Goal: Information Seeking & Learning: Learn about a topic

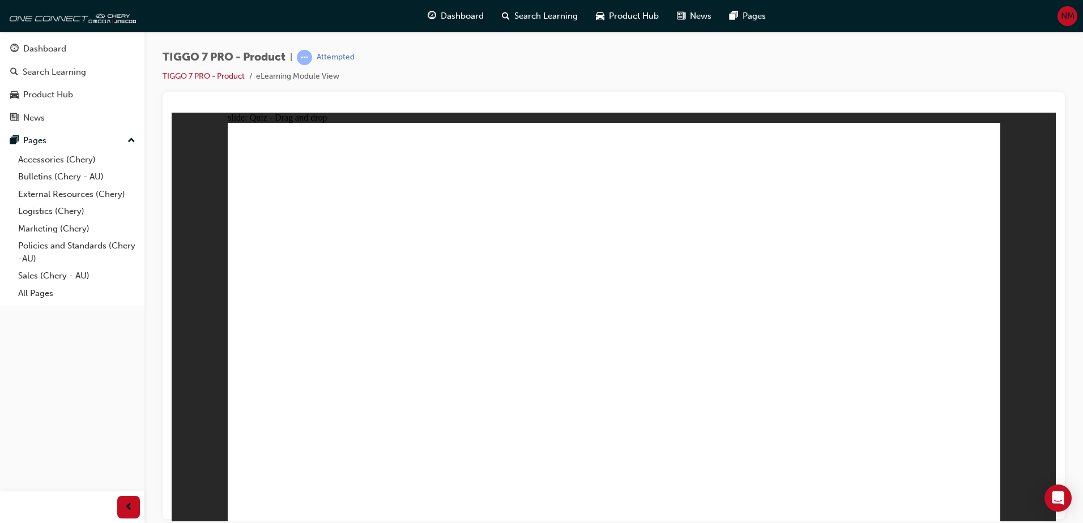
drag, startPoint x: 848, startPoint y: 162, endPoint x: 745, endPoint y: 392, distance: 252.7
drag, startPoint x: 922, startPoint y: 175, endPoint x: 759, endPoint y: 338, distance: 230.7
drag, startPoint x: 915, startPoint y: 168, endPoint x: 507, endPoint y: 403, distance: 470.1
drag, startPoint x: 933, startPoint y: 194, endPoint x: 821, endPoint y: 386, distance: 222.3
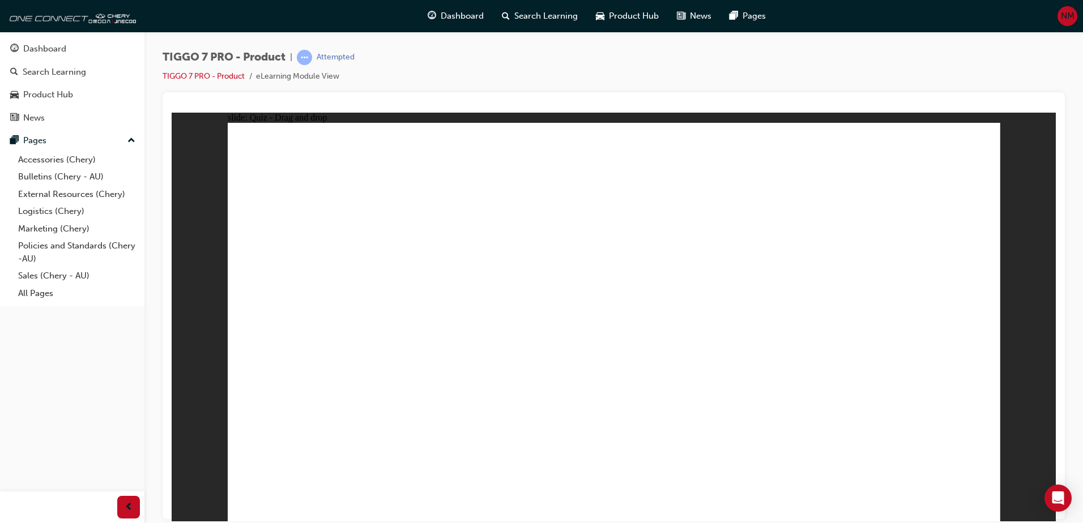
drag, startPoint x: 830, startPoint y: 365, endPoint x: 770, endPoint y: 383, distance: 62.7
drag, startPoint x: 768, startPoint y: 194, endPoint x: 383, endPoint y: 394, distance: 434.4
drag, startPoint x: 620, startPoint y: 181, endPoint x: 425, endPoint y: 353, distance: 260.0
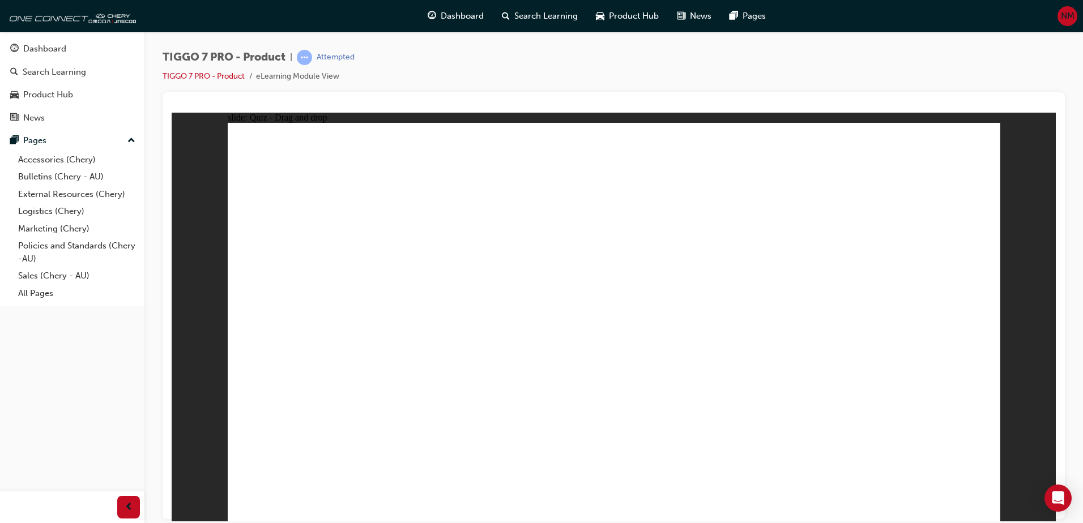
radio input "true"
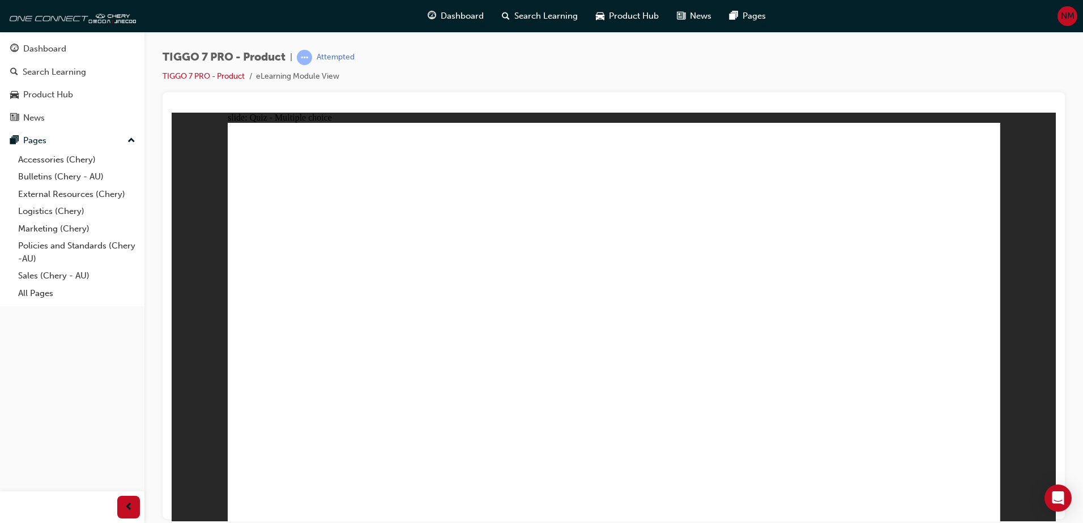
drag, startPoint x: 823, startPoint y: 224, endPoint x: 774, endPoint y: 379, distance: 163.0
drag, startPoint x: 770, startPoint y: 259, endPoint x: 764, endPoint y: 377, distance: 118.5
drag, startPoint x: 903, startPoint y: 196, endPoint x: 753, endPoint y: 421, distance: 270.8
drag, startPoint x: 807, startPoint y: 165, endPoint x: 798, endPoint y: 407, distance: 242.5
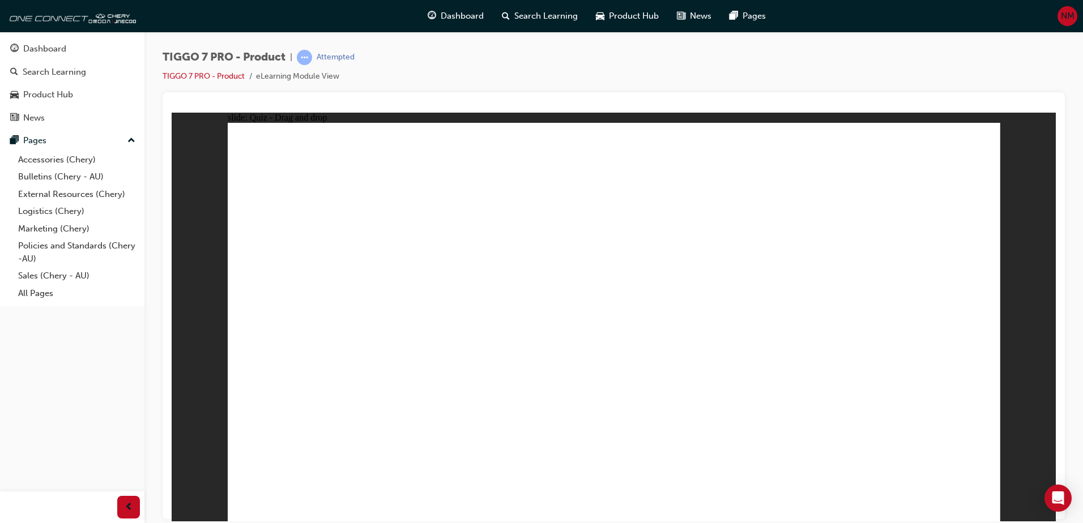
drag, startPoint x: 891, startPoint y: 163, endPoint x: 697, endPoint y: 416, distance: 319.1
drag, startPoint x: 661, startPoint y: 198, endPoint x: 793, endPoint y: 409, distance: 248.8
drag, startPoint x: 657, startPoint y: 166, endPoint x: 691, endPoint y: 428, distance: 263.9
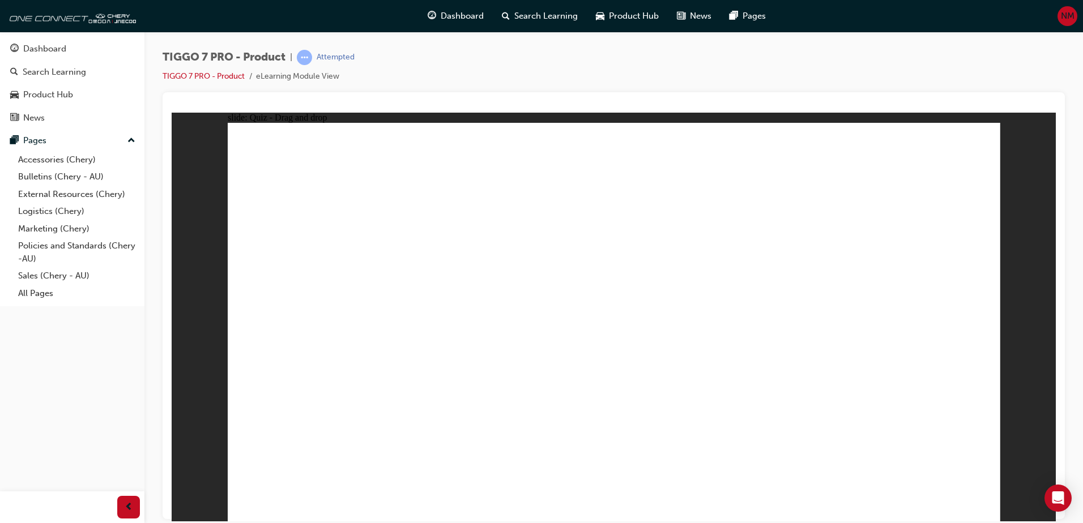
radio input "true"
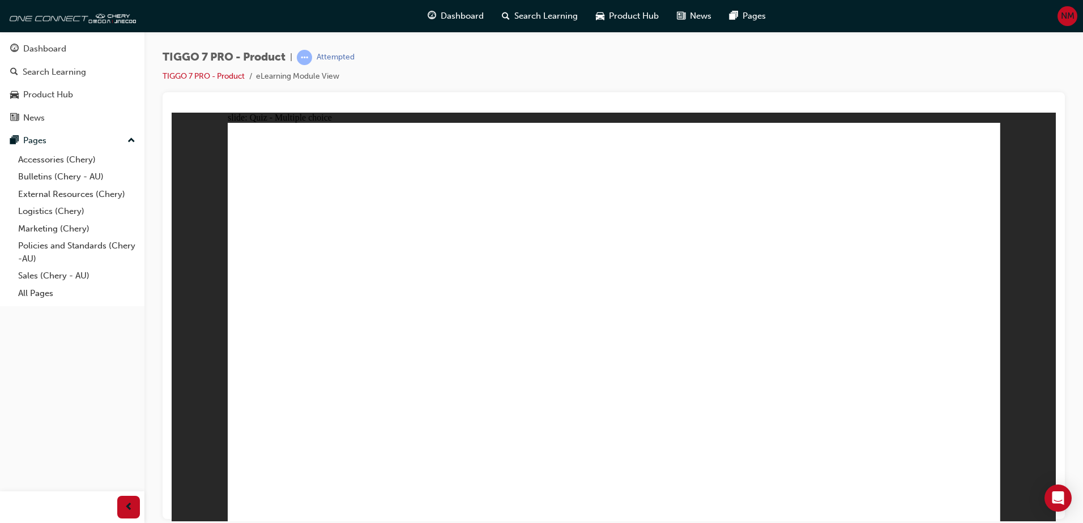
drag, startPoint x: 842, startPoint y: 251, endPoint x: 910, endPoint y: 335, distance: 108.3
drag, startPoint x: 915, startPoint y: 173, endPoint x: 528, endPoint y: 262, distance: 396.2
drag, startPoint x: 633, startPoint y: 178, endPoint x: 800, endPoint y: 359, distance: 246.4
drag, startPoint x: 782, startPoint y: 172, endPoint x: 511, endPoint y: 359, distance: 328.9
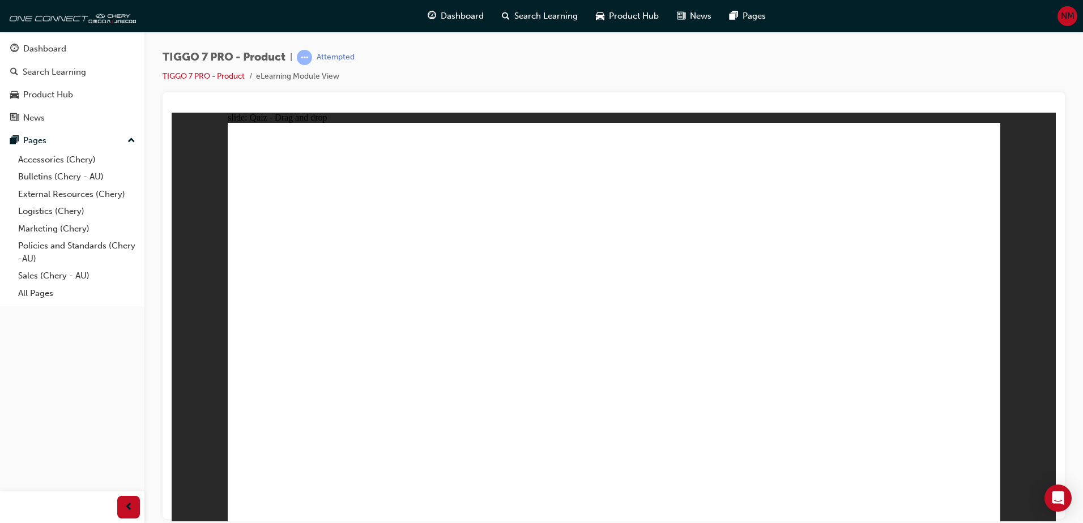
drag, startPoint x: 707, startPoint y: 254, endPoint x: 661, endPoint y: 369, distance: 123.0
drag, startPoint x: 749, startPoint y: 258, endPoint x: 340, endPoint y: 343, distance: 417.2
radio input "true"
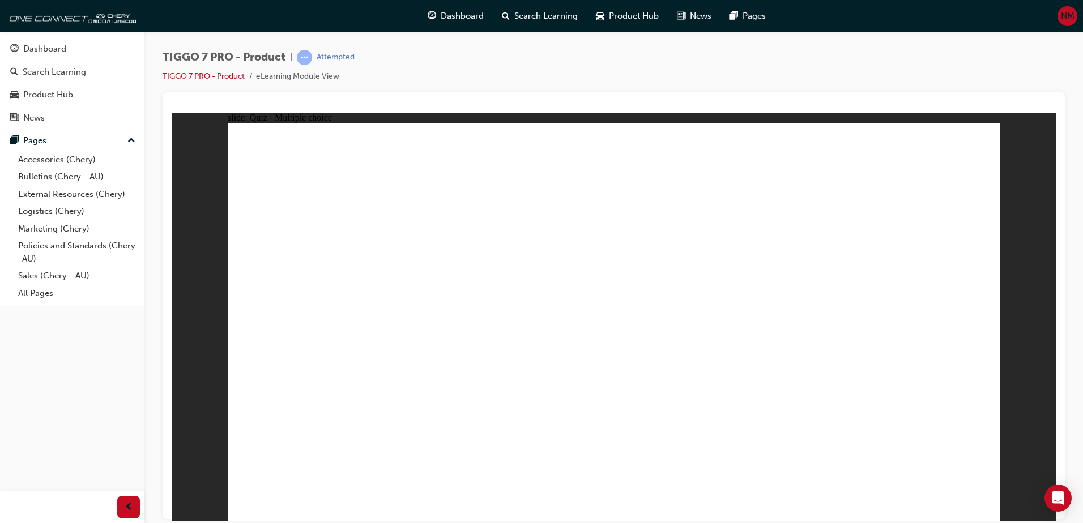
radio input "true"
drag, startPoint x: 390, startPoint y: 459, endPoint x: 394, endPoint y: 454, distance: 6.0
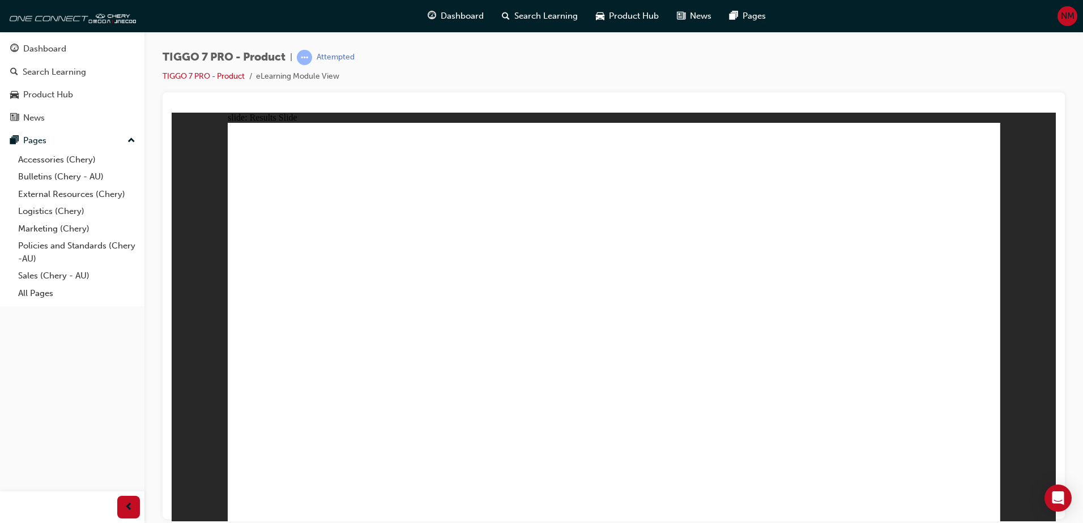
drag, startPoint x: 691, startPoint y: 245, endPoint x: 764, endPoint y: 338, distance: 117.8
drag, startPoint x: 825, startPoint y: 235, endPoint x: 640, endPoint y: 339, distance: 212.0
drag, startPoint x: 605, startPoint y: 173, endPoint x: 976, endPoint y: 350, distance: 411.1
drag, startPoint x: 772, startPoint y: 174, endPoint x: 382, endPoint y: 351, distance: 428.6
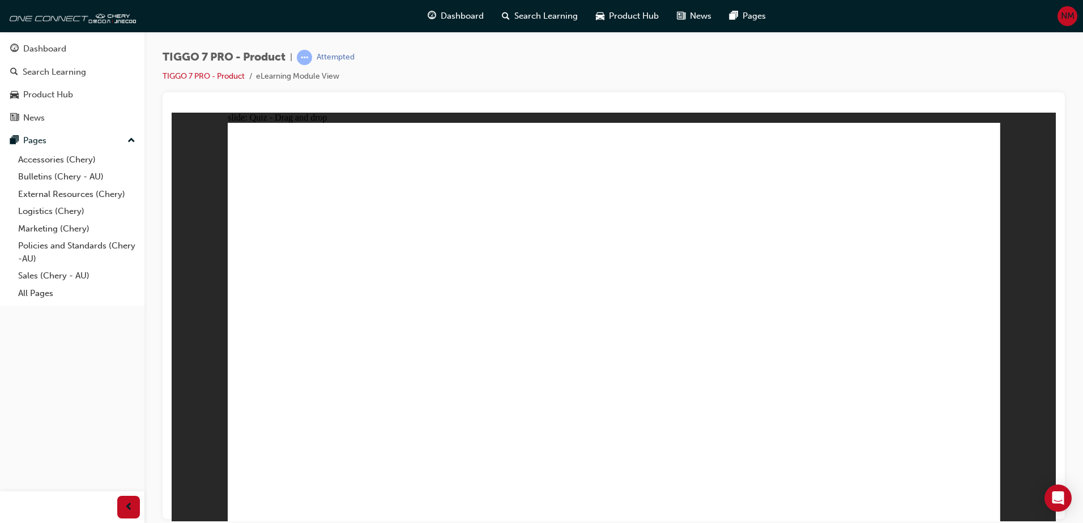
drag, startPoint x: 812, startPoint y: 236, endPoint x: 519, endPoint y: 375, distance: 324.2
drag, startPoint x: 378, startPoint y: 198, endPoint x: 379, endPoint y: 204, distance: 6.5
drag, startPoint x: 595, startPoint y: 246, endPoint x: 347, endPoint y: 379, distance: 282.3
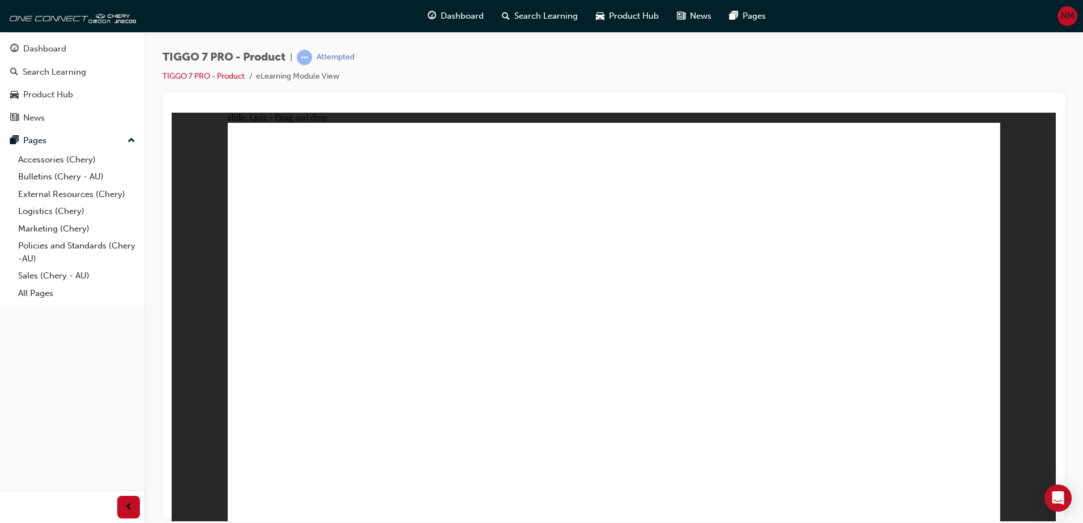
drag, startPoint x: 776, startPoint y: 209, endPoint x: 323, endPoint y: 404, distance: 493.7
drag, startPoint x: 977, startPoint y: 227, endPoint x: 758, endPoint y: 427, distance: 297.1
drag, startPoint x: 678, startPoint y: 234, endPoint x: 512, endPoint y: 387, distance: 225.6
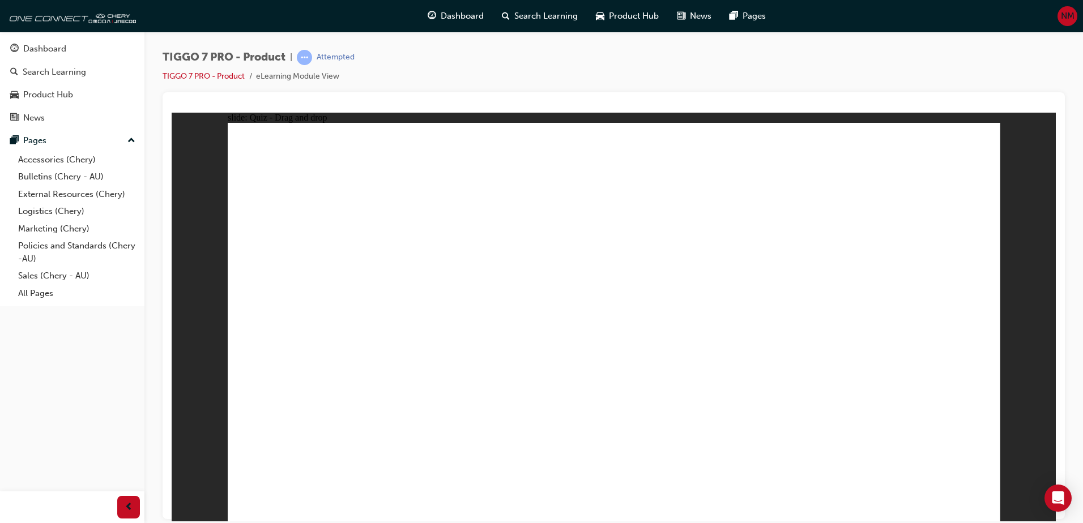
drag, startPoint x: 596, startPoint y: 195, endPoint x: 391, endPoint y: 377, distance: 273.6
drag, startPoint x: 597, startPoint y: 168, endPoint x: 625, endPoint y: 388, distance: 222.0
drag, startPoint x: 684, startPoint y: 169, endPoint x: 640, endPoint y: 388, distance: 224.0
drag, startPoint x: 689, startPoint y: 194, endPoint x: 646, endPoint y: 407, distance: 217.8
drag, startPoint x: 760, startPoint y: 232, endPoint x: 699, endPoint y: 433, distance: 210.5
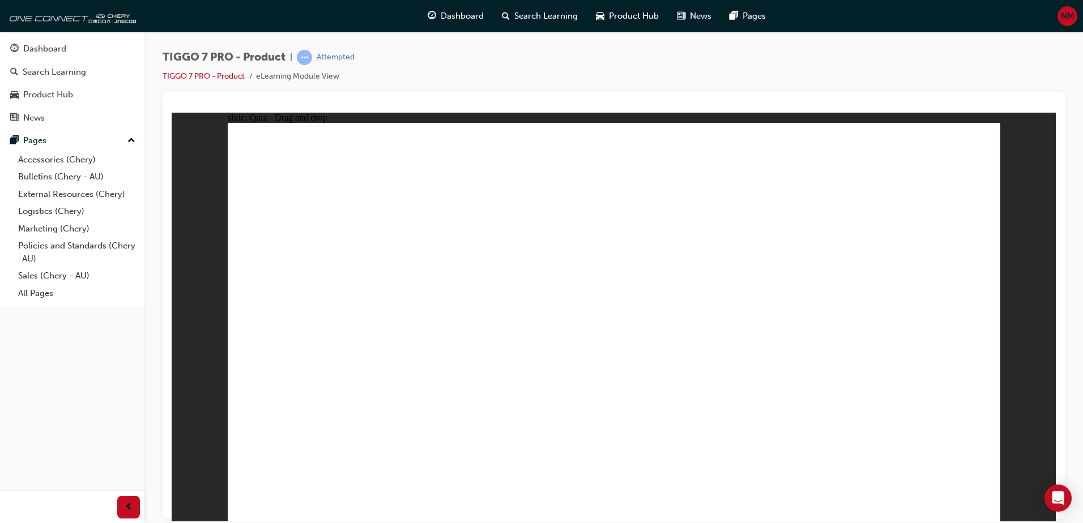
drag, startPoint x: 849, startPoint y: 234, endPoint x: 473, endPoint y: 377, distance: 401.7
drag, startPoint x: 754, startPoint y: 193, endPoint x: 651, endPoint y: 413, distance: 243.2
drag, startPoint x: 632, startPoint y: 396, endPoint x: 522, endPoint y: 394, distance: 109.9
drag, startPoint x: 834, startPoint y: 200, endPoint x: 314, endPoint y: 399, distance: 557.1
drag, startPoint x: 854, startPoint y: 169, endPoint x: 744, endPoint y: 339, distance: 202.3
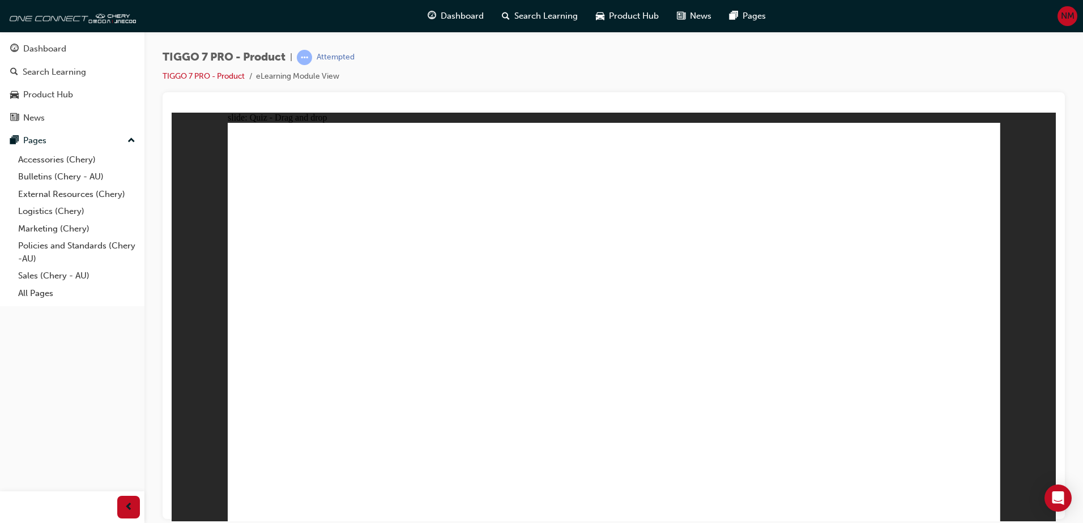
drag, startPoint x: 838, startPoint y: 174, endPoint x: 708, endPoint y: 402, distance: 262.3
drag, startPoint x: 769, startPoint y: 163, endPoint x: 439, endPoint y: 395, distance: 404.0
drag, startPoint x: 928, startPoint y: 202, endPoint x: 767, endPoint y: 406, distance: 259.3
drag, startPoint x: 925, startPoint y: 162, endPoint x: 485, endPoint y: 392, distance: 496.5
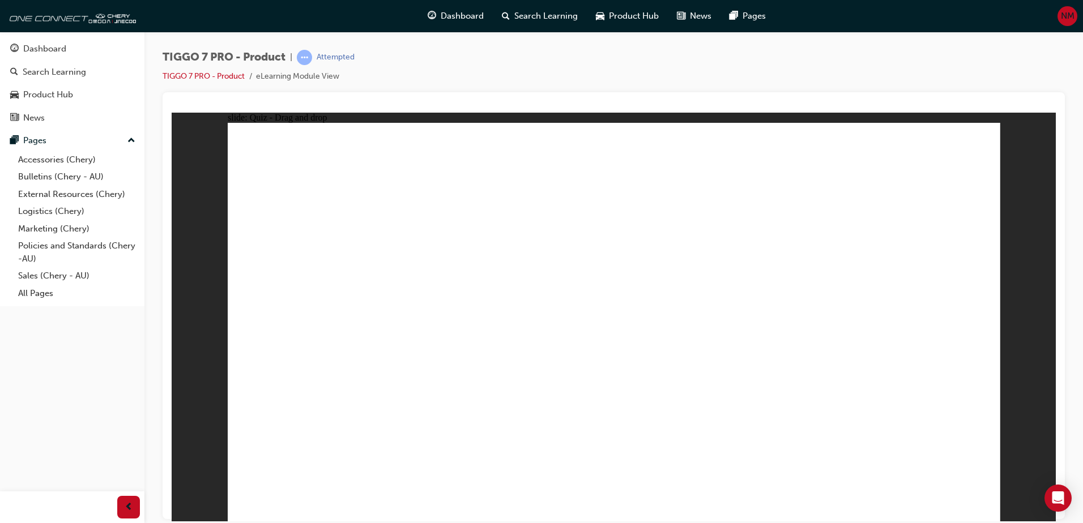
drag, startPoint x: 550, startPoint y: 251, endPoint x: 388, endPoint y: 355, distance: 192.0
drag, startPoint x: 733, startPoint y: 217, endPoint x: 452, endPoint y: 402, distance: 336.4
drag, startPoint x: 736, startPoint y: 343, endPoint x: 725, endPoint y: 361, distance: 20.6
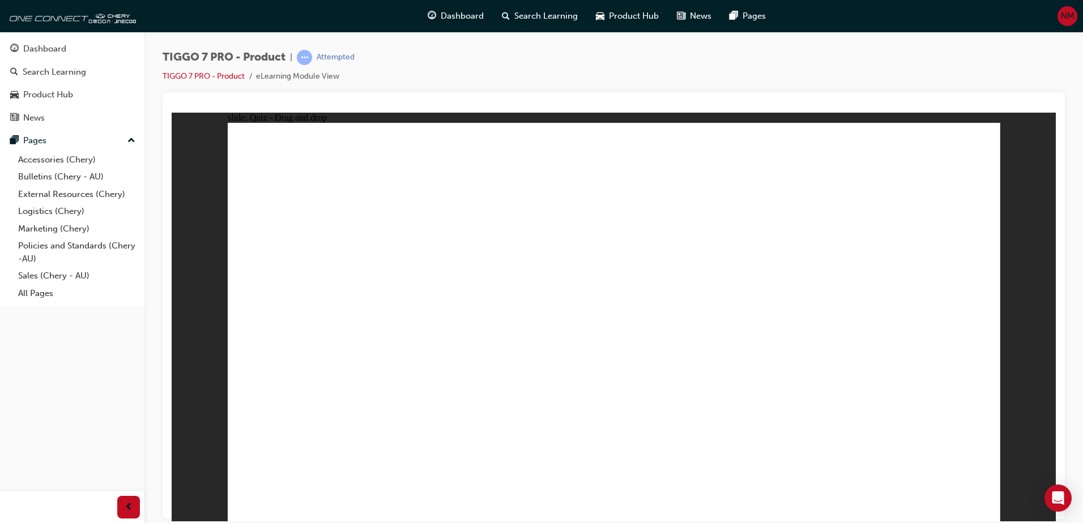
radio input "true"
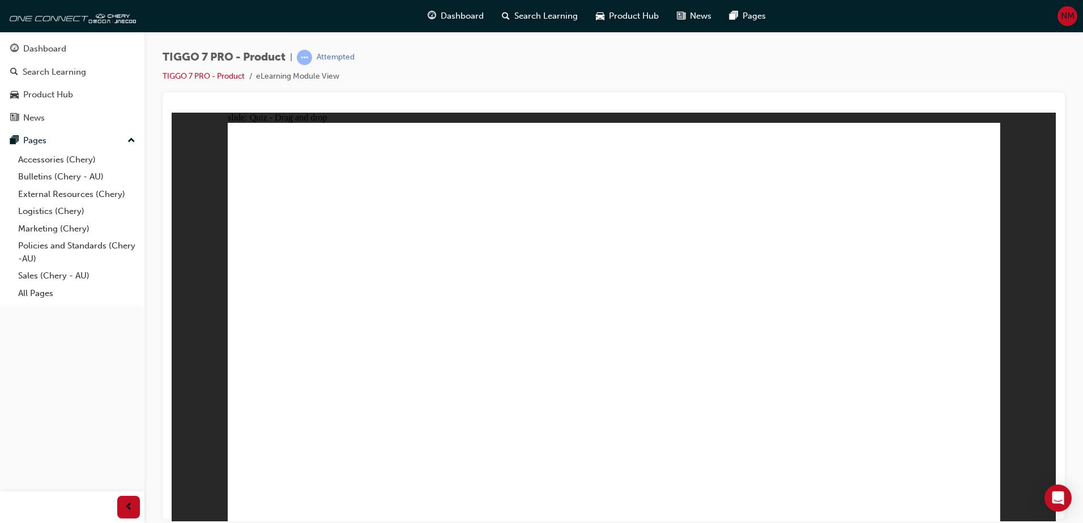
drag, startPoint x: 740, startPoint y: 210, endPoint x: 729, endPoint y: 374, distance: 164.0
drag, startPoint x: 775, startPoint y: 213, endPoint x: 756, endPoint y: 365, distance: 153.0
drag, startPoint x: 772, startPoint y: 202, endPoint x: 720, endPoint y: 389, distance: 194.2
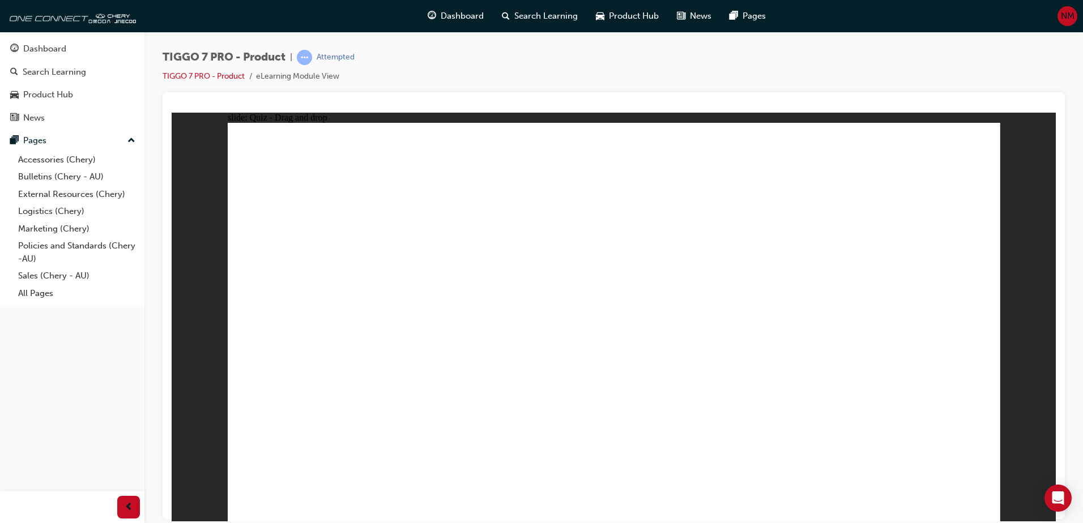
drag, startPoint x: 664, startPoint y: 193, endPoint x: 679, endPoint y: 426, distance: 233.8
drag, startPoint x: 671, startPoint y: 165, endPoint x: 660, endPoint y: 416, distance: 251.1
drag, startPoint x: 782, startPoint y: 165, endPoint x: 776, endPoint y: 389, distance: 224.3
drag, startPoint x: 895, startPoint y: 183, endPoint x: 776, endPoint y: 307, distance: 171.8
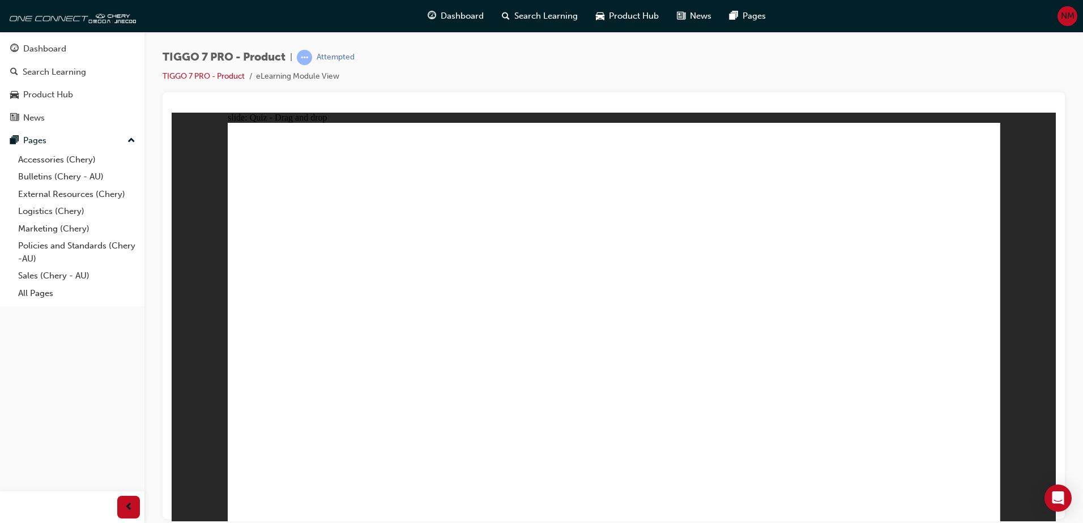
drag, startPoint x: 900, startPoint y: 197, endPoint x: 673, endPoint y: 397, distance: 302.9
drag, startPoint x: 896, startPoint y: 159, endPoint x: 770, endPoint y: 434, distance: 302.5
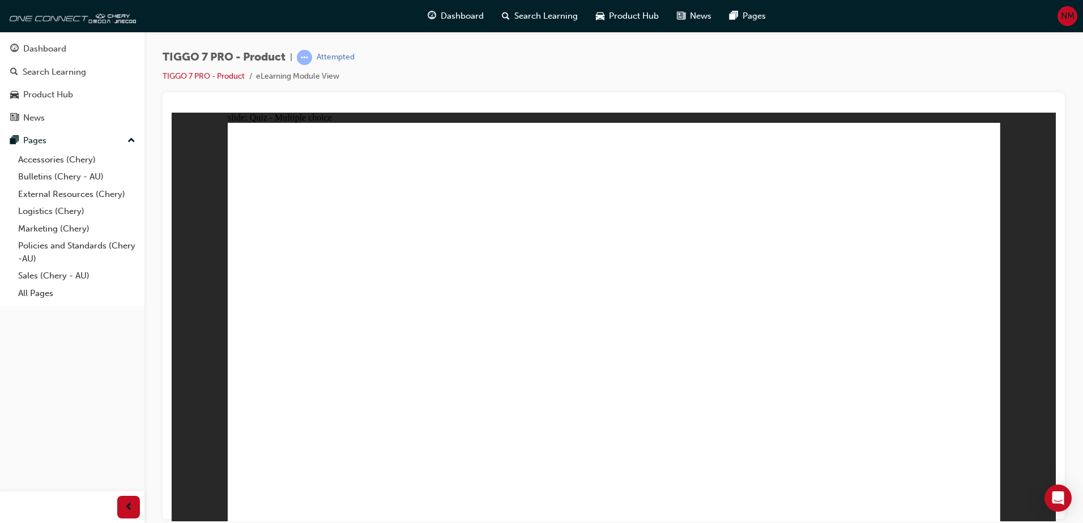
radio input "true"
drag, startPoint x: 604, startPoint y: 173, endPoint x: 762, endPoint y: 352, distance: 238.7
drag, startPoint x: 814, startPoint y: 250, endPoint x: 921, endPoint y: 335, distance: 136.3
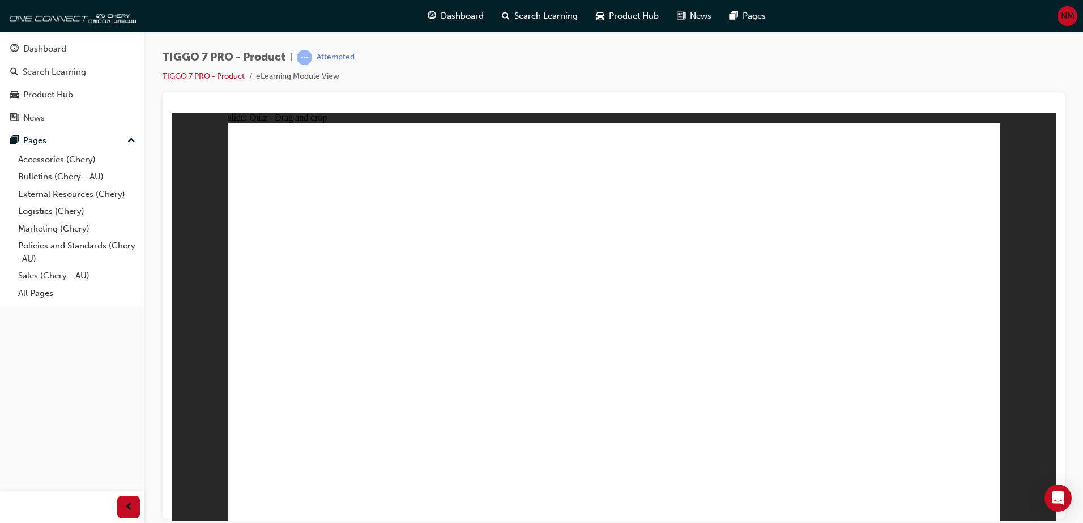
drag, startPoint x: 883, startPoint y: 155, endPoint x: 304, endPoint y: 336, distance: 607.0
drag, startPoint x: 674, startPoint y: 254, endPoint x: 622, endPoint y: 341, distance: 101.6
drag, startPoint x: 731, startPoint y: 182, endPoint x: 489, endPoint y: 356, distance: 297.4
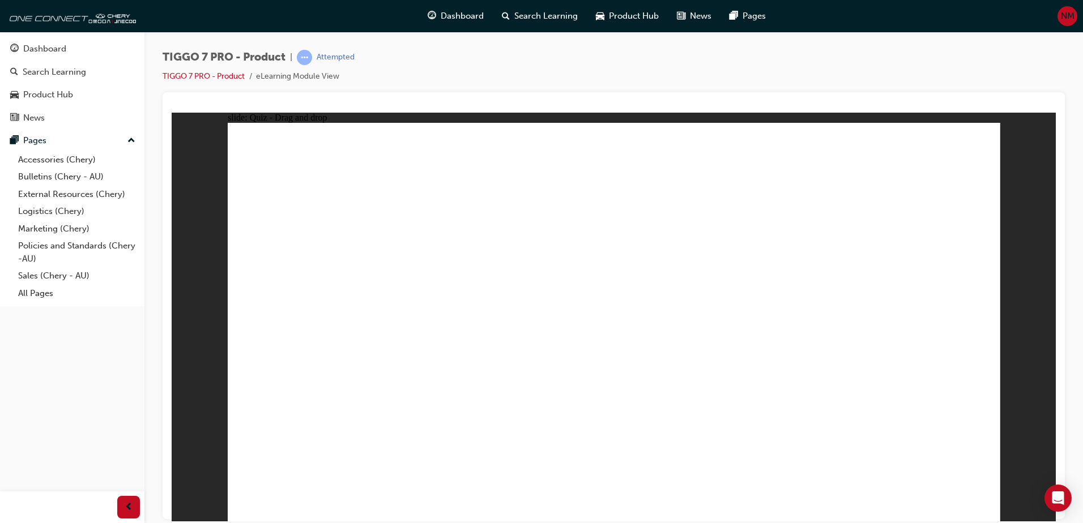
radio input "true"
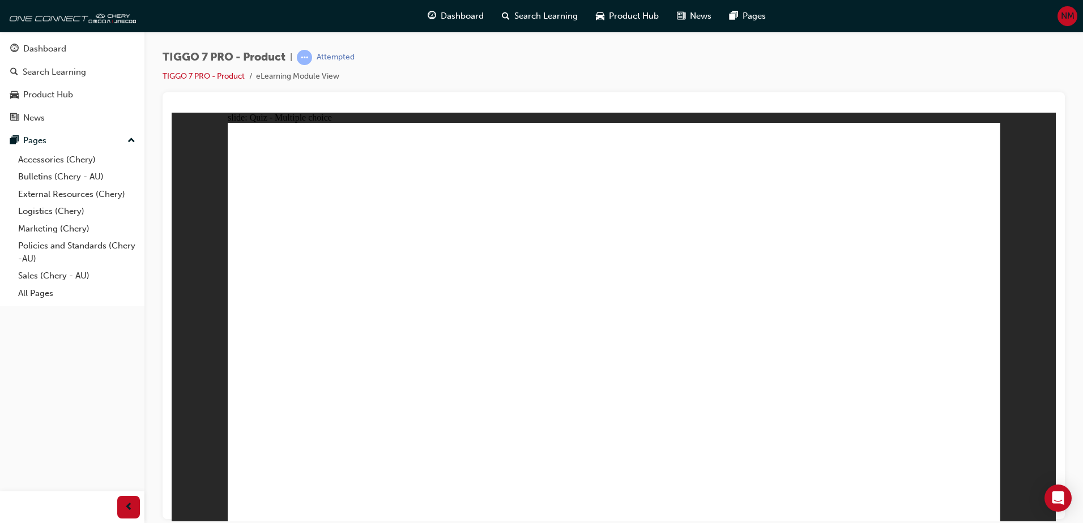
radio input "true"
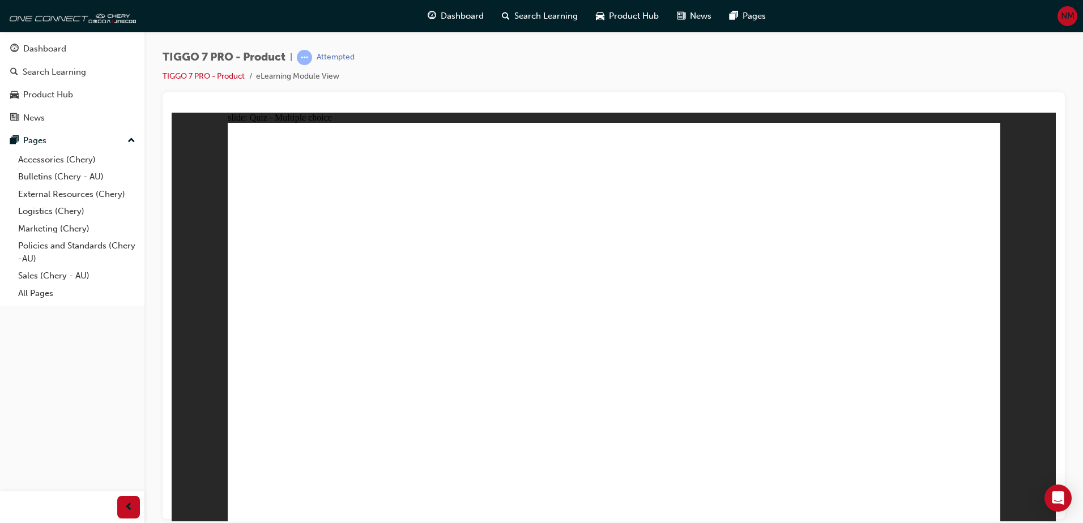
click at [476, 16] on span "Dashboard" at bounding box center [462, 16] width 43 height 13
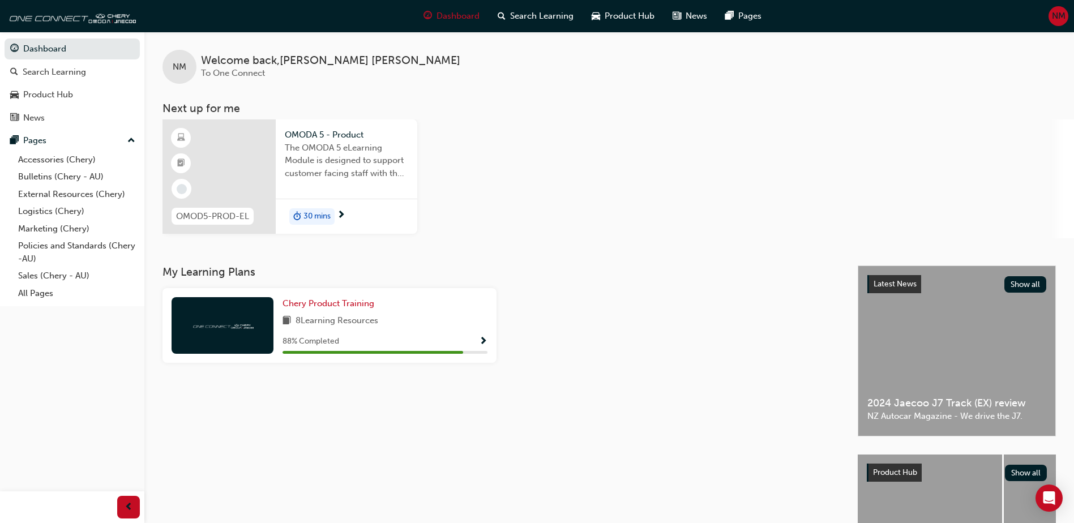
click at [322, 216] on span "30 mins" at bounding box center [317, 216] width 27 height 13
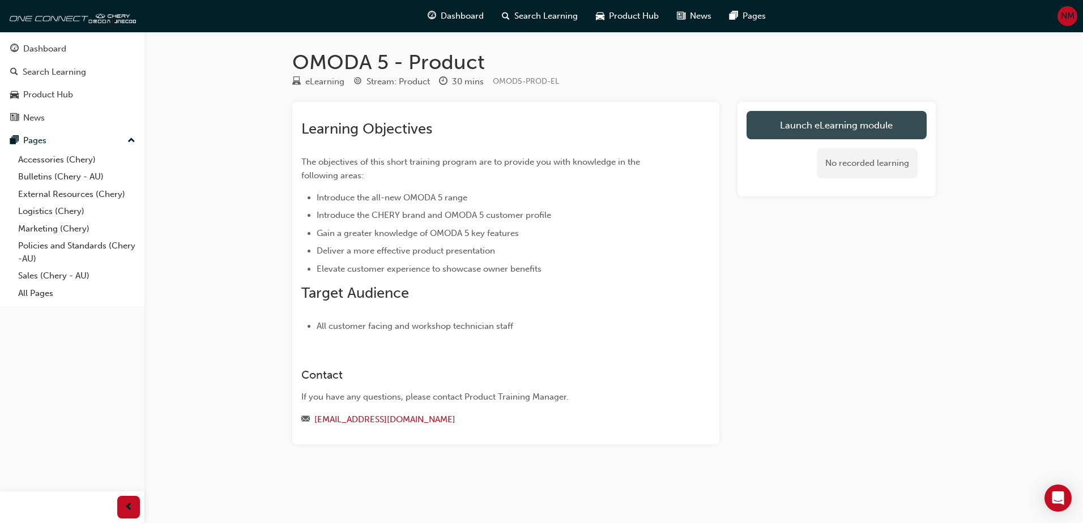
click at [853, 121] on link "Launch eLearning module" at bounding box center [836, 125] width 180 height 28
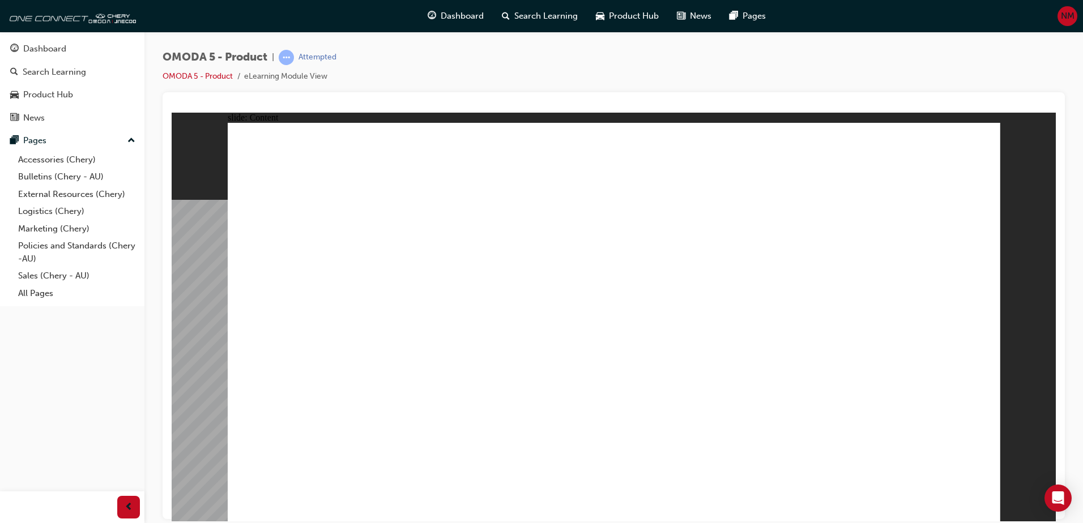
click at [172, 112] on image at bounding box center [172, 112] width 0 height 0
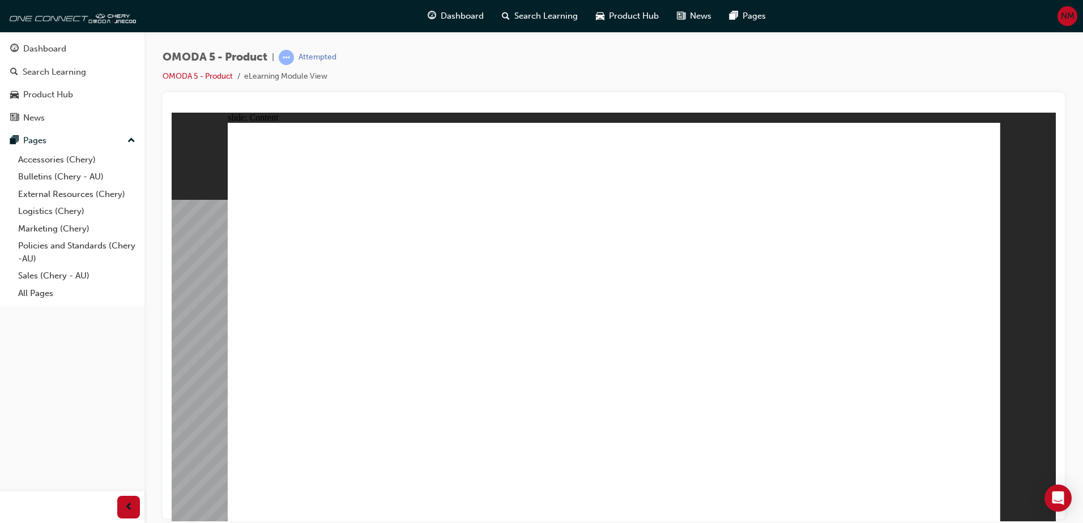
drag, startPoint x: 382, startPoint y: 268, endPoint x: 398, endPoint y: 298, distance: 34.2
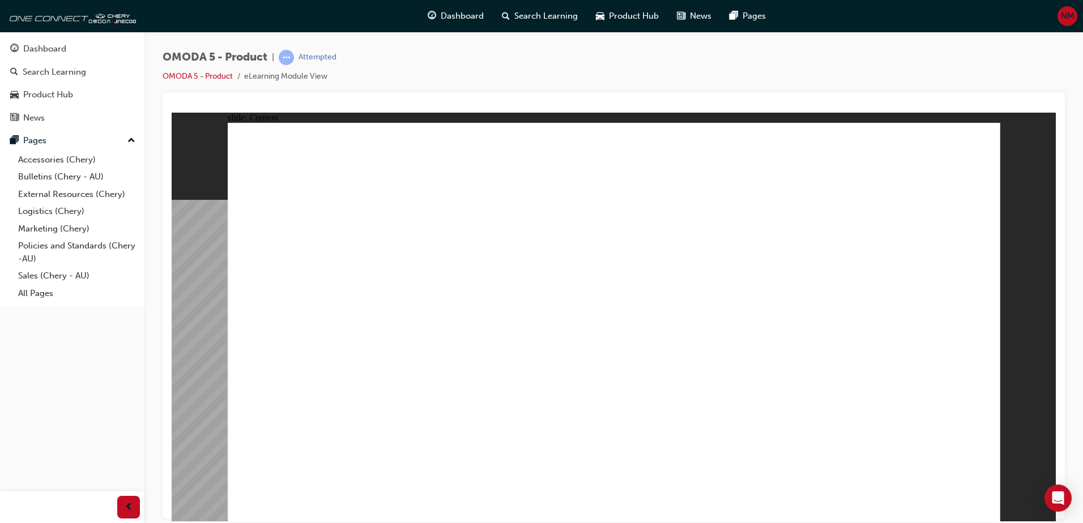
drag, startPoint x: 610, startPoint y: 316, endPoint x: 569, endPoint y: 315, distance: 41.3
drag, startPoint x: 402, startPoint y: 328, endPoint x: 434, endPoint y: 326, distance: 32.3
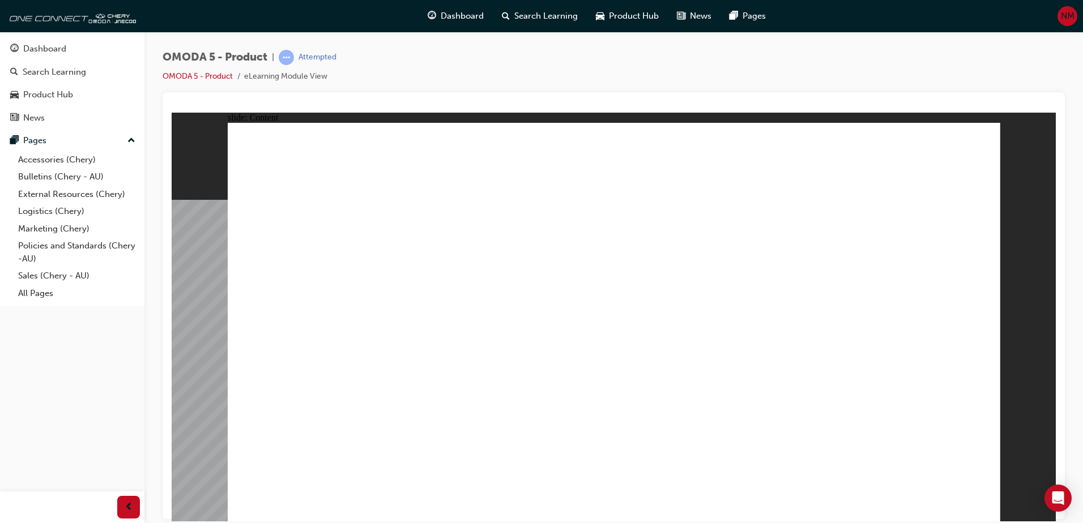
drag, startPoint x: 611, startPoint y: 250, endPoint x: 613, endPoint y: 329, distance: 78.7
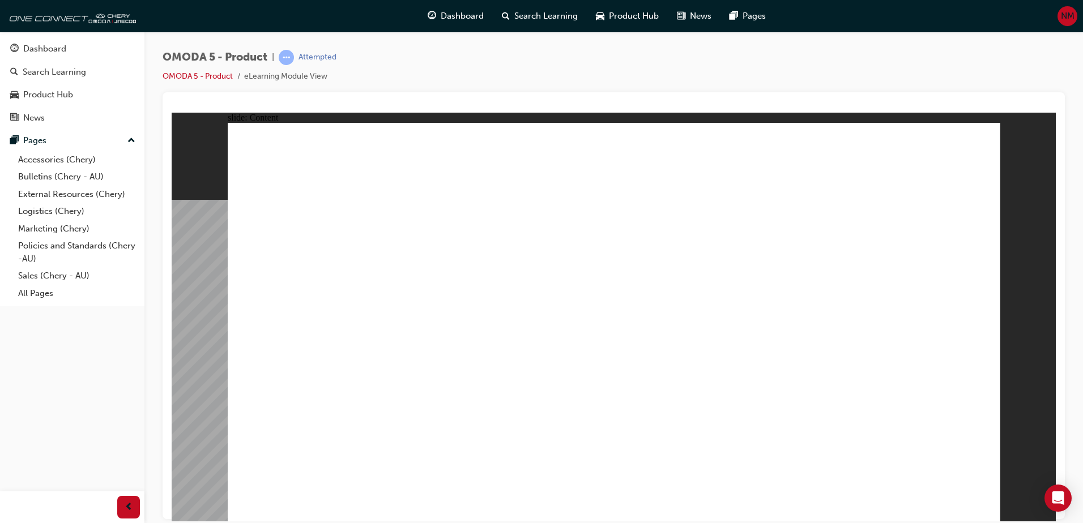
drag, startPoint x: 633, startPoint y: 301, endPoint x: 593, endPoint y: 398, distance: 104.6
drag, startPoint x: 582, startPoint y: 412, endPoint x: 575, endPoint y: 409, distance: 7.1
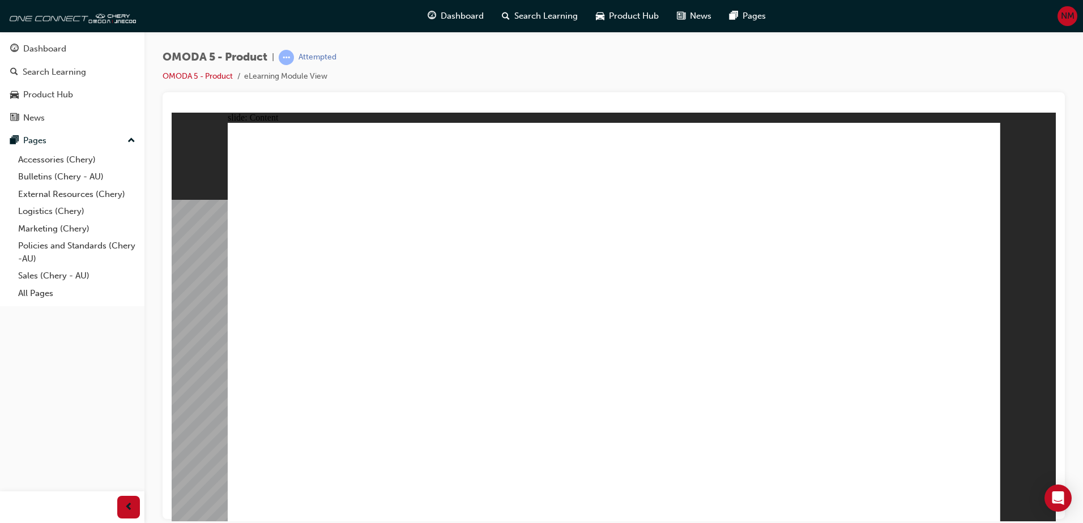
drag, startPoint x: 573, startPoint y: 404, endPoint x: 660, endPoint y: 311, distance: 127.0
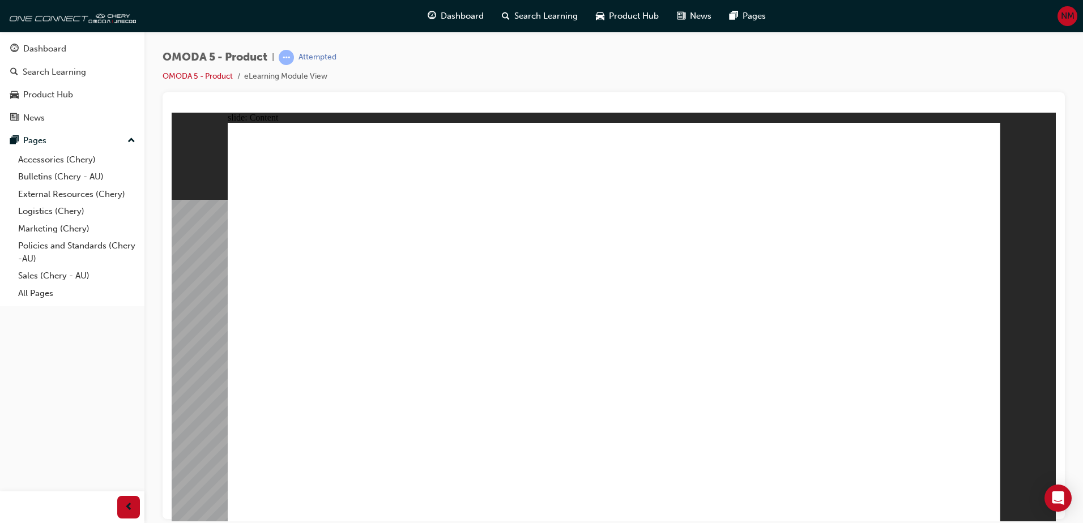
drag, startPoint x: 402, startPoint y: 339, endPoint x: 421, endPoint y: 339, distance: 19.3
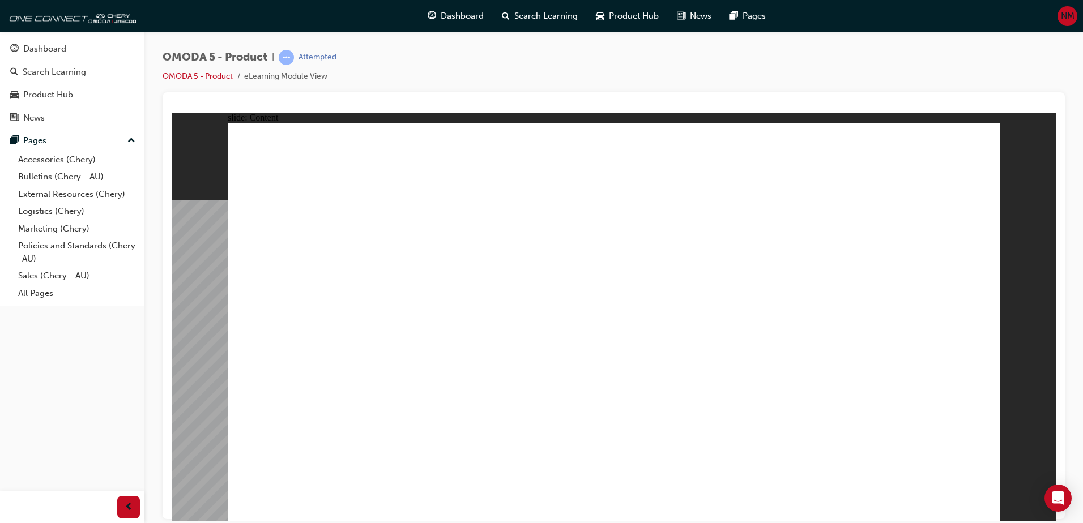
drag, startPoint x: 776, startPoint y: 334, endPoint x: 817, endPoint y: 331, distance: 40.9
drag, startPoint x: 570, startPoint y: 413, endPoint x: 373, endPoint y: 414, distance: 197.6
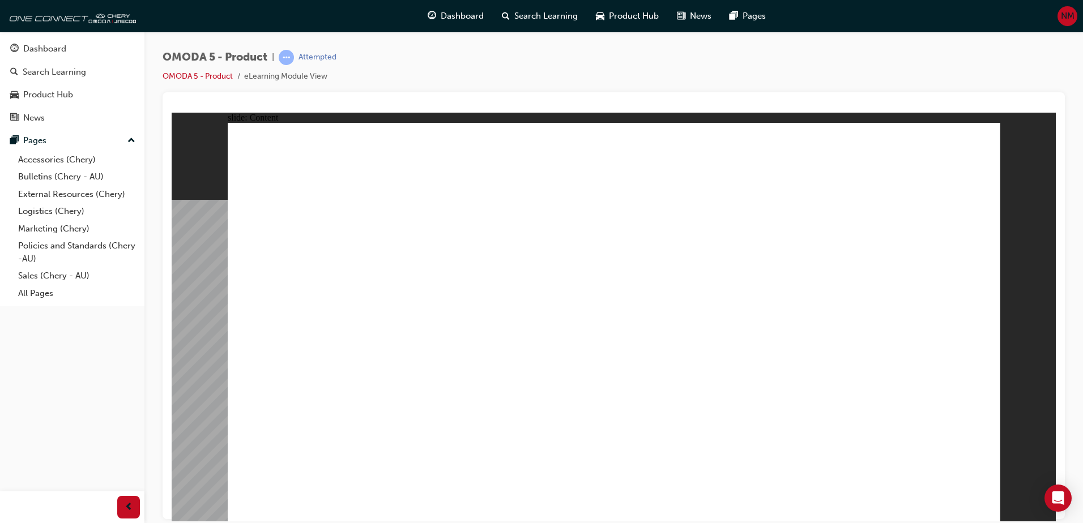
drag, startPoint x: 305, startPoint y: 428, endPoint x: 390, endPoint y: 392, distance: 92.4
click at [327, 420] on div "BX *JUPITER BLUE LUNAR WHITE MERCURIAL GREY *MIDNIGHT BLUE SATURN SILVER *SPACE…" at bounding box center [614, 326] width 772 height 409
drag, startPoint x: 490, startPoint y: 368, endPoint x: 566, endPoint y: 367, distance: 76.5
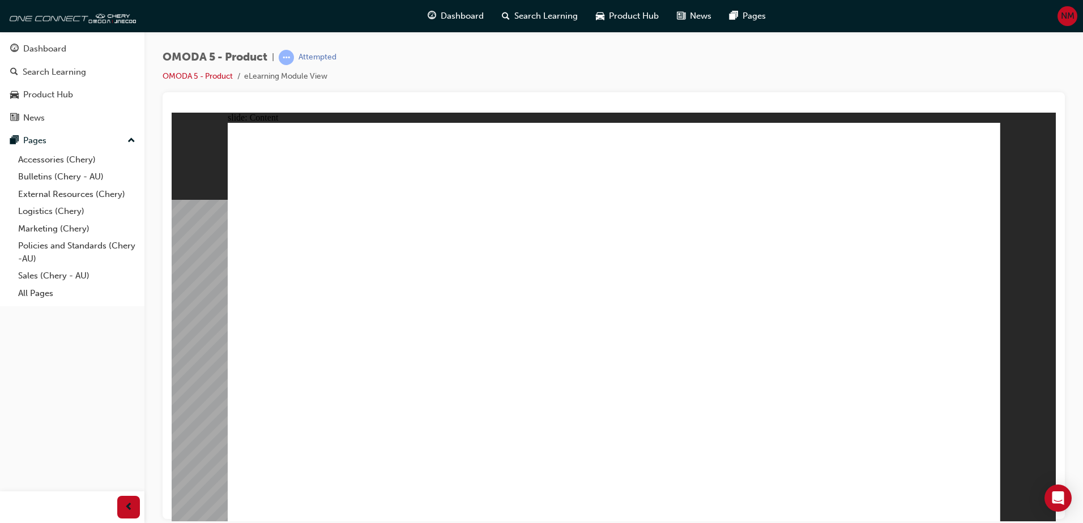
drag, startPoint x: 844, startPoint y: 368, endPoint x: 880, endPoint y: 382, distance: 38.4
click at [981, 521] on html "slide: Content BX *JUPITER BLUE LUNAR WHITE MERCURIAL GREY *MIDNIGHT BLUE SATUR…" at bounding box center [614, 316] width 884 height 409
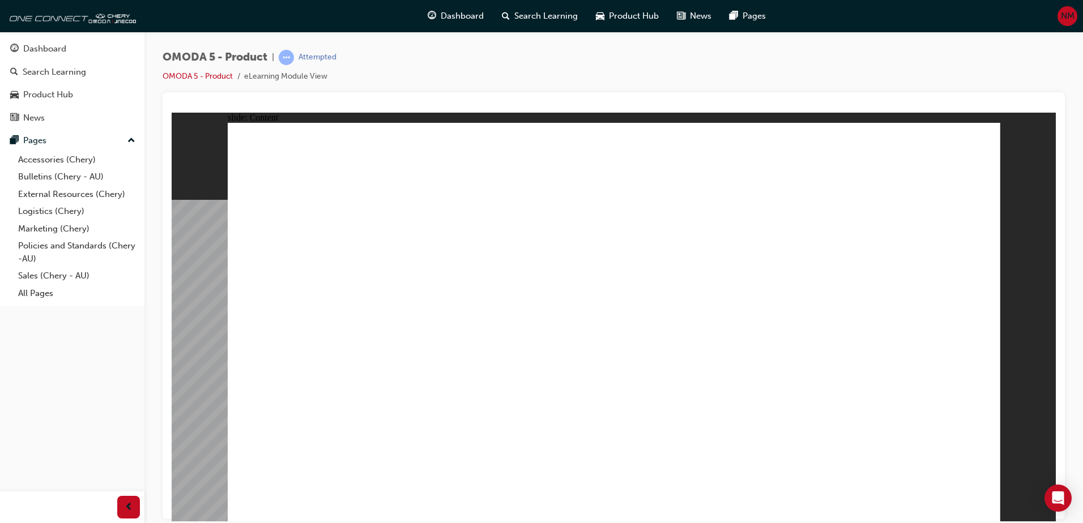
click at [172, 112] on image at bounding box center [172, 112] width 0 height 0
drag, startPoint x: 784, startPoint y: 152, endPoint x: 700, endPoint y: 391, distance: 253.4
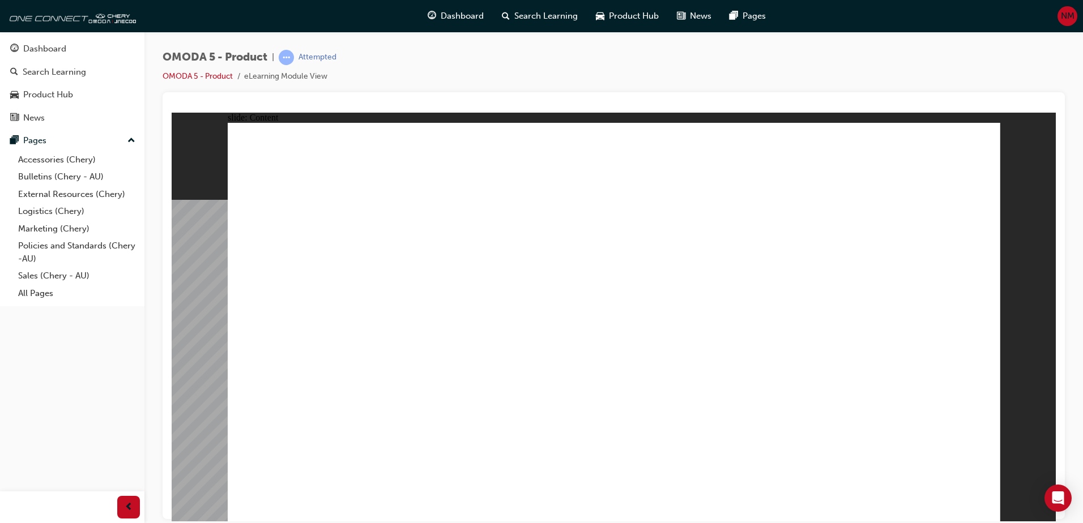
click at [172, 112] on image at bounding box center [172, 112] width 0 height 0
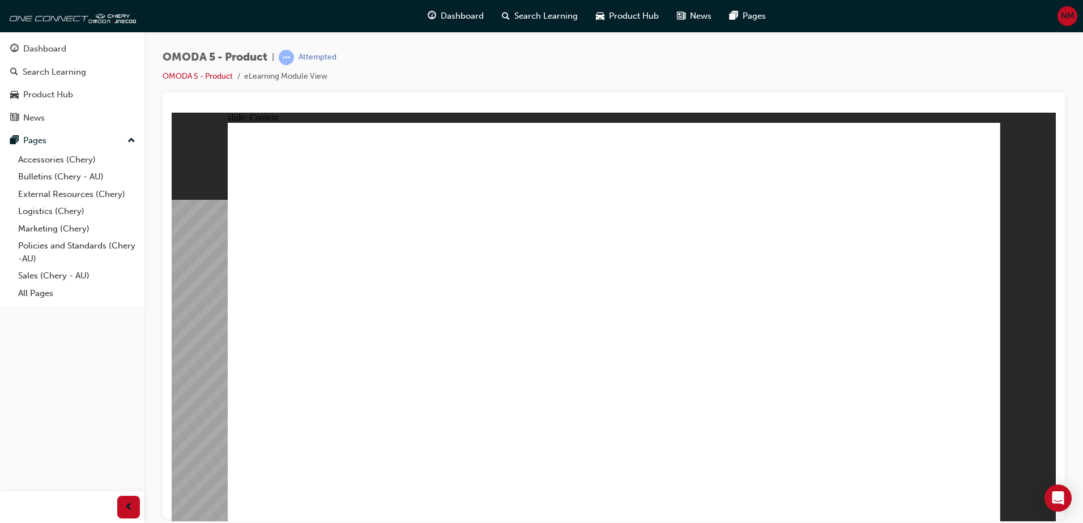
click at [172, 112] on image at bounding box center [172, 112] width 0 height 0
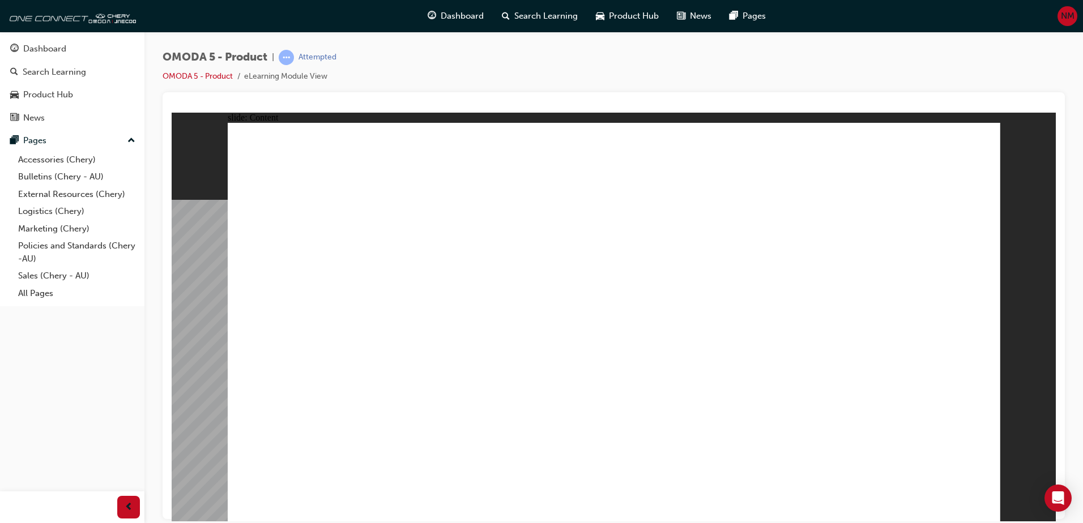
drag, startPoint x: 846, startPoint y: 161, endPoint x: 788, endPoint y: 216, distance: 79.7
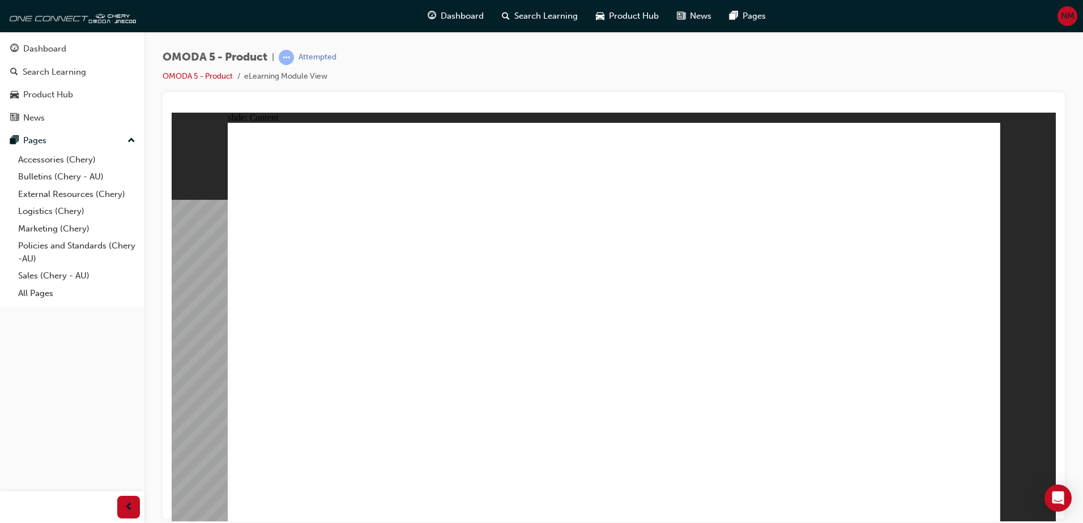
drag, startPoint x: 894, startPoint y: 197, endPoint x: 898, endPoint y: 215, distance: 18.6
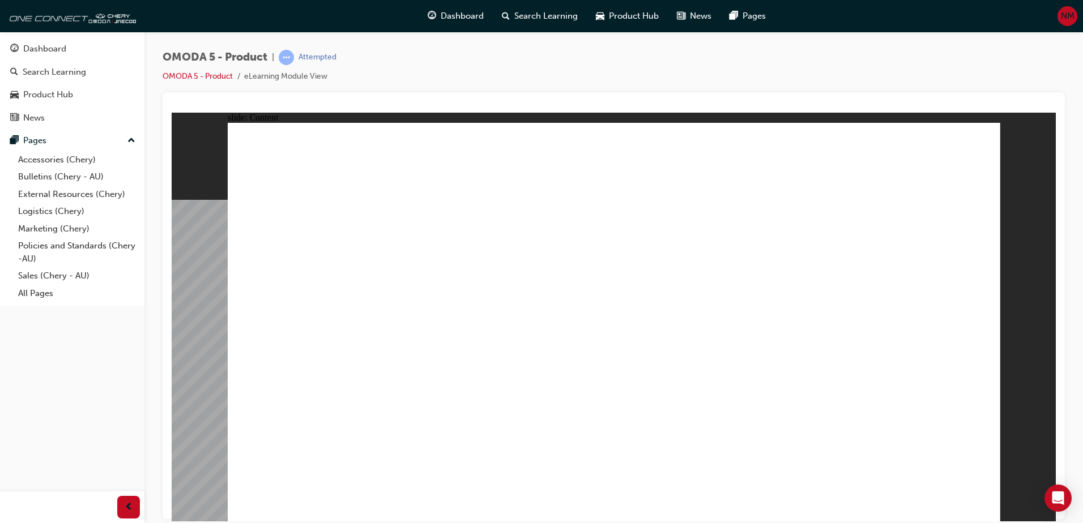
click at [172, 112] on image at bounding box center [172, 112] width 0 height 0
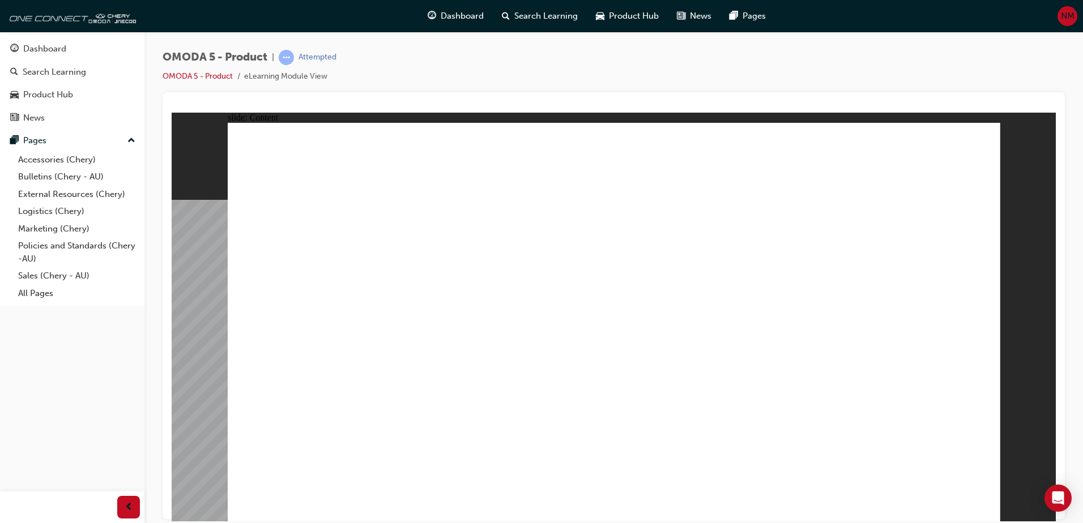
drag, startPoint x: 361, startPoint y: 363, endPoint x: 335, endPoint y: 412, distance: 56.0
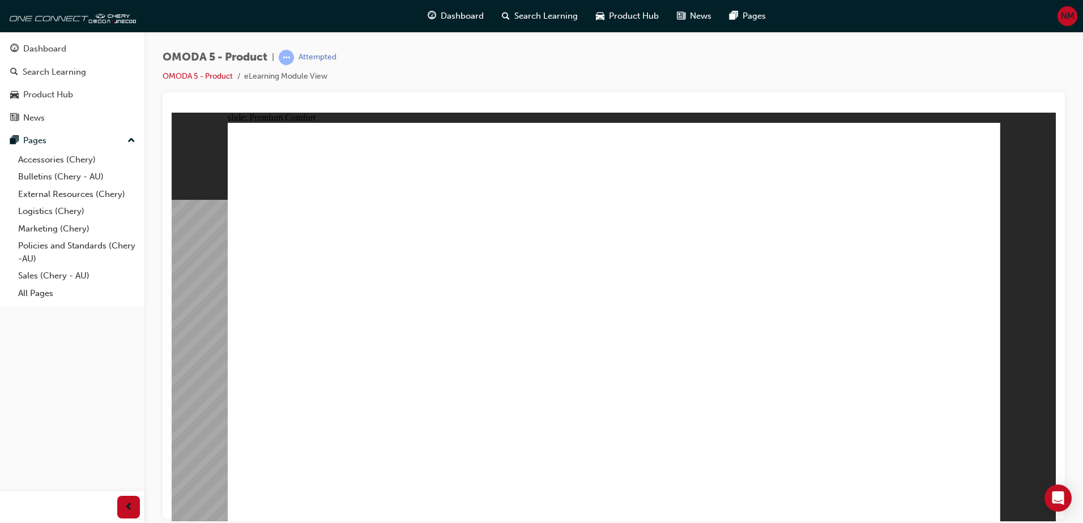
drag, startPoint x: 344, startPoint y: 381, endPoint x: 336, endPoint y: 408, distance: 28.2
drag, startPoint x: 336, startPoint y: 408, endPoint x: 336, endPoint y: 445, distance: 37.4
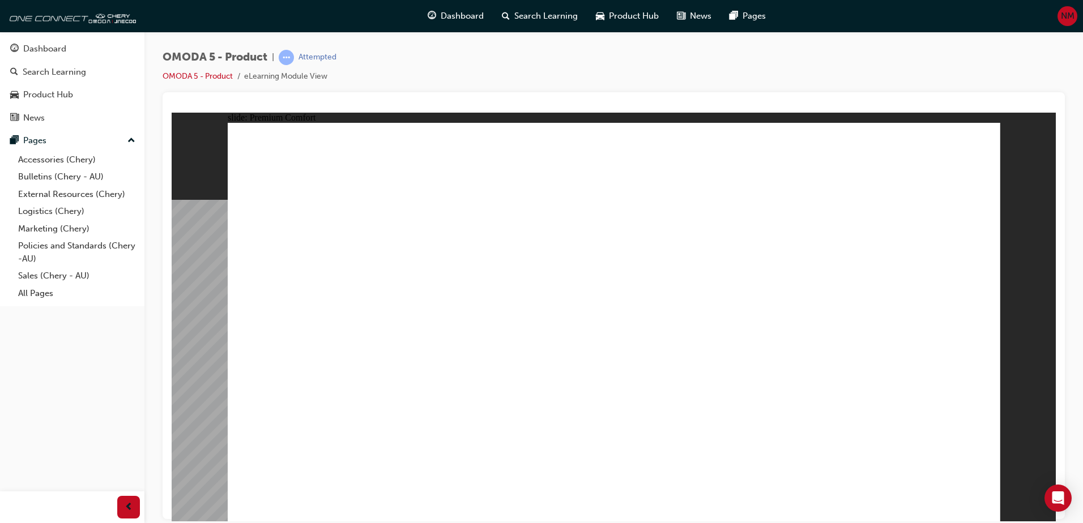
click at [172, 112] on image at bounding box center [172, 112] width 0 height 0
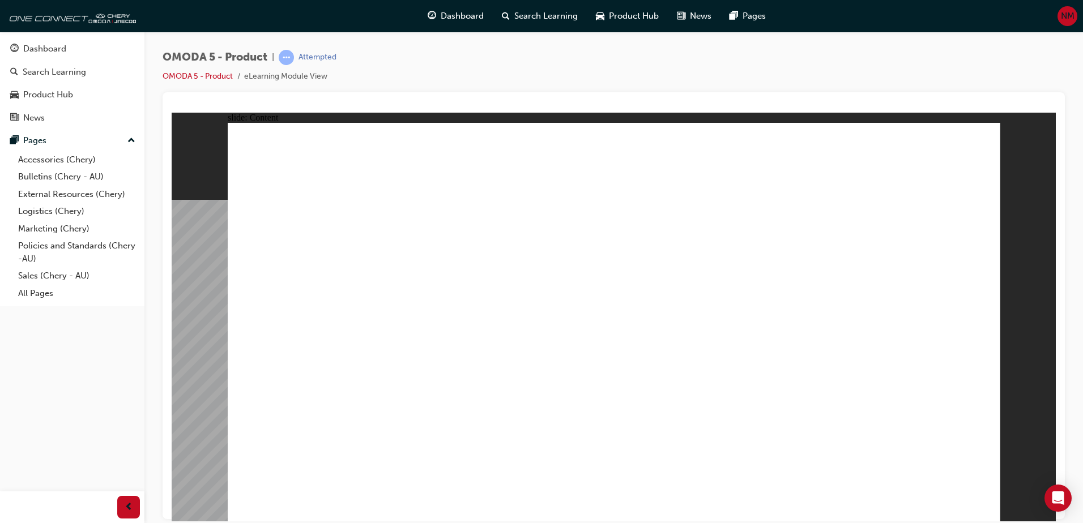
drag, startPoint x: 990, startPoint y: 140, endPoint x: 982, endPoint y: 154, distance: 16.0
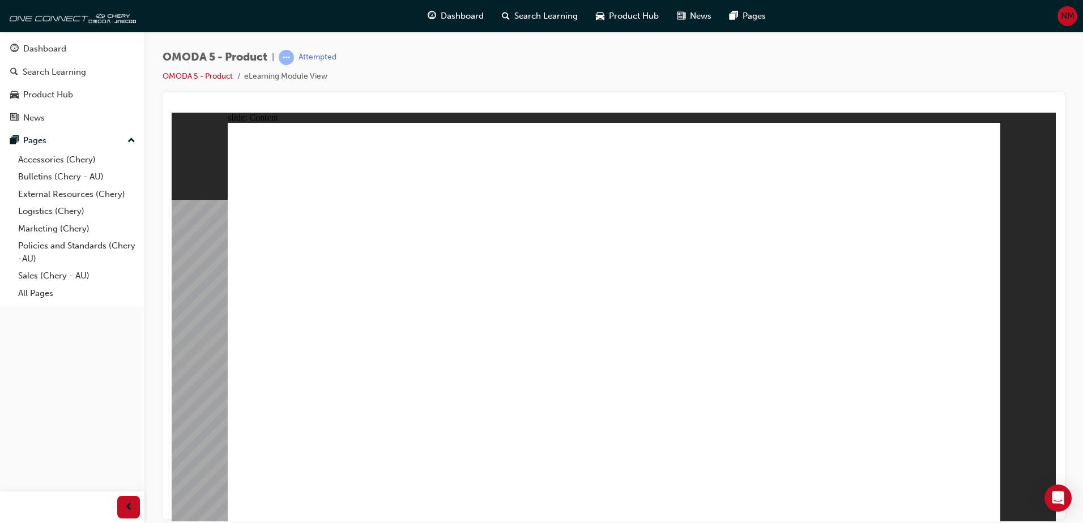
click at [172, 112] on image at bounding box center [172, 112] width 0 height 0
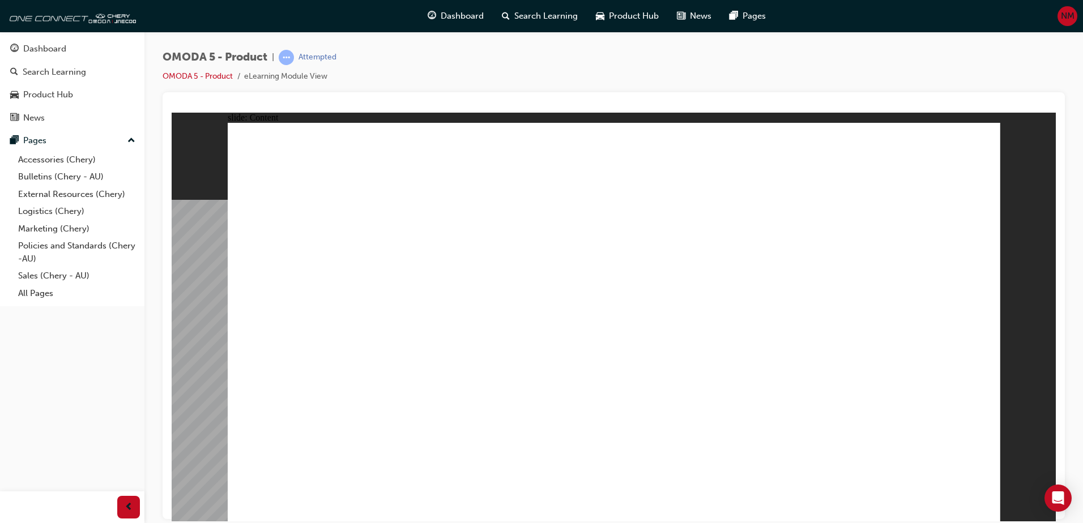
click at [172, 112] on image at bounding box center [172, 112] width 0 height 0
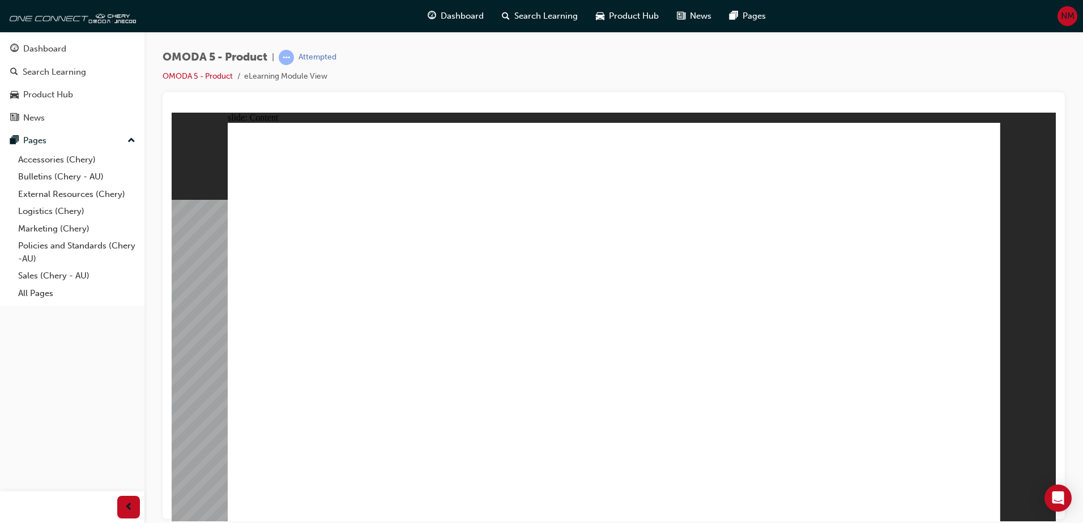
drag, startPoint x: 924, startPoint y: 327, endPoint x: 854, endPoint y: 448, distance: 139.8
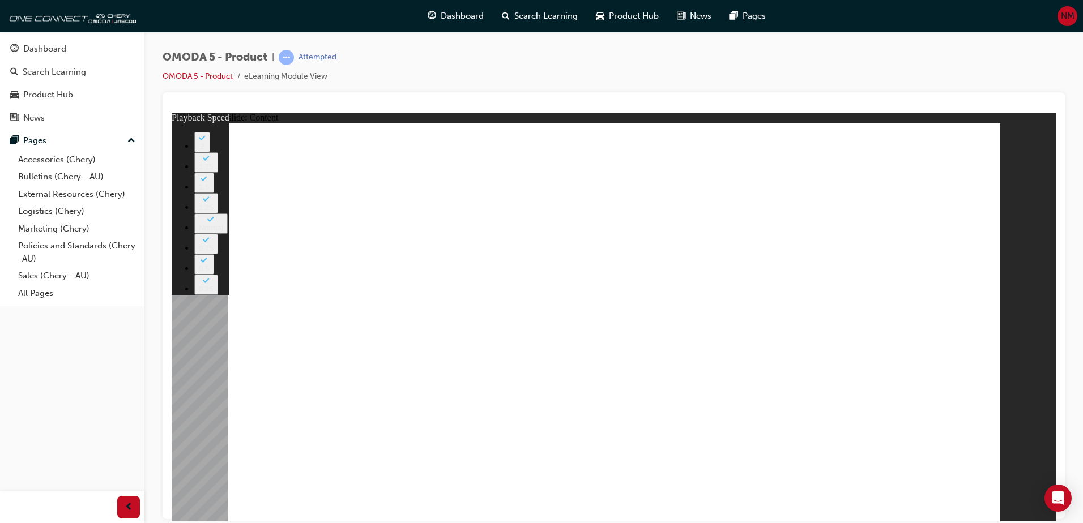
type input "0"
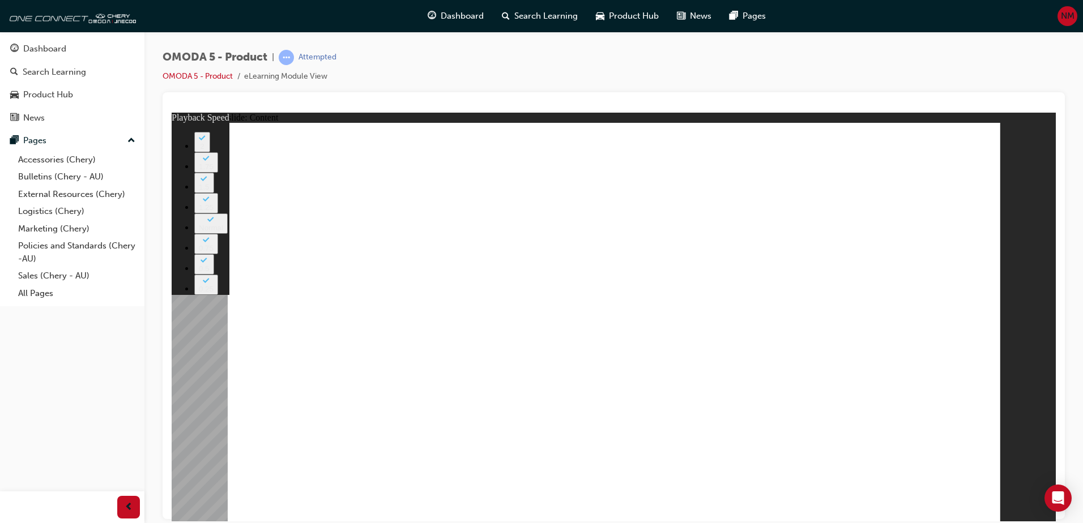
click at [172, 112] on image at bounding box center [172, 112] width 0 height 0
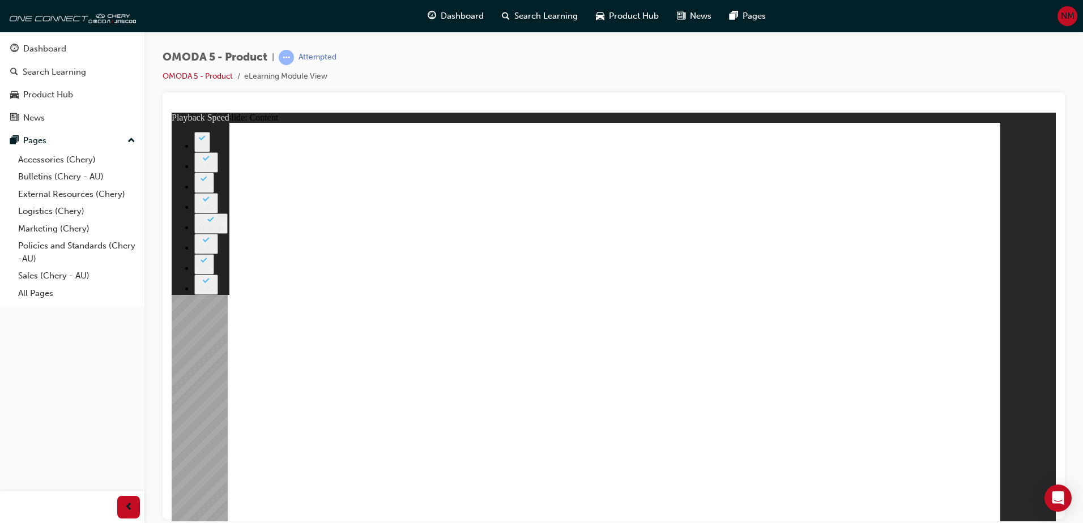
drag, startPoint x: 451, startPoint y: 317, endPoint x: 626, endPoint y: 304, distance: 175.4
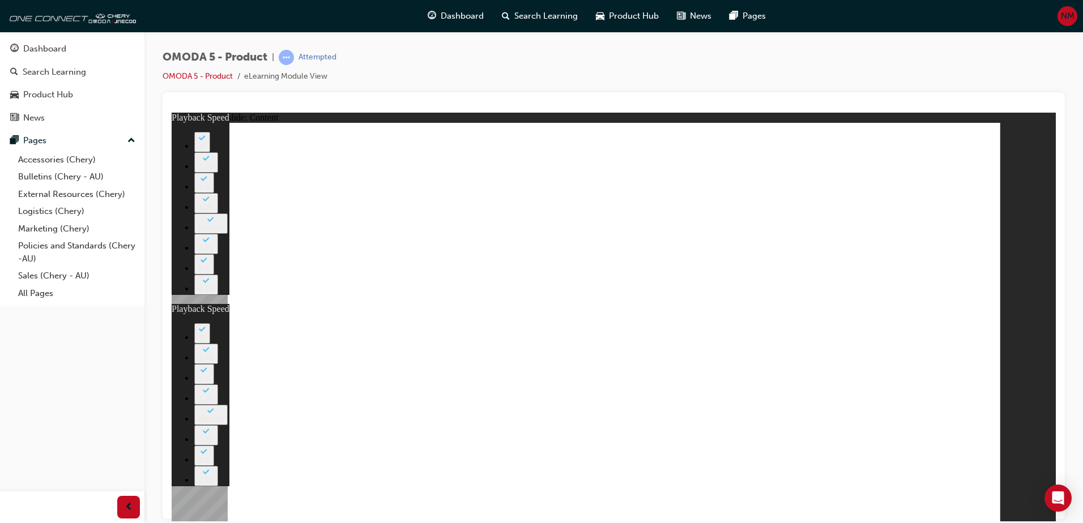
click at [172, 112] on image at bounding box center [172, 112] width 0 height 0
type input "0"
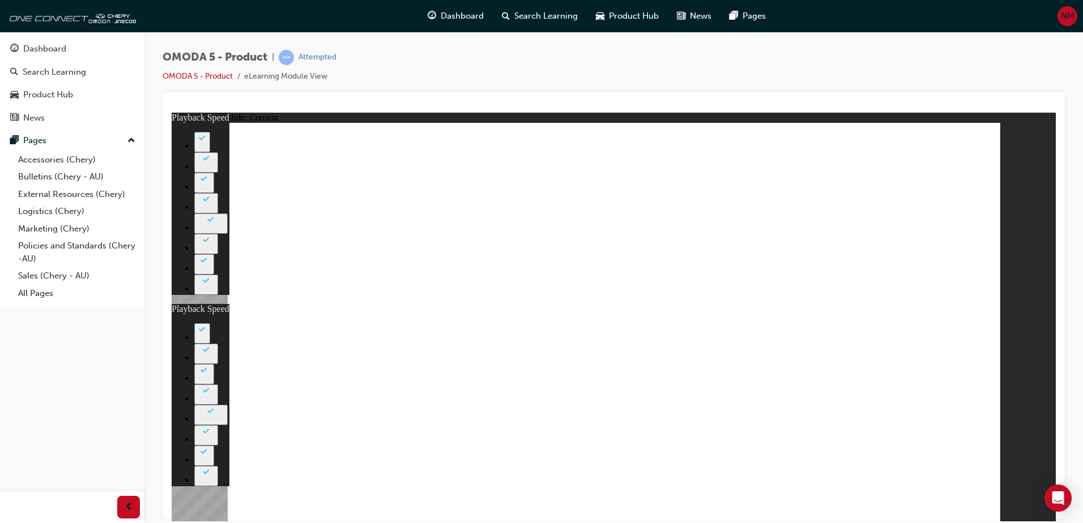
click at [172, 112] on image at bounding box center [172, 112] width 0 height 0
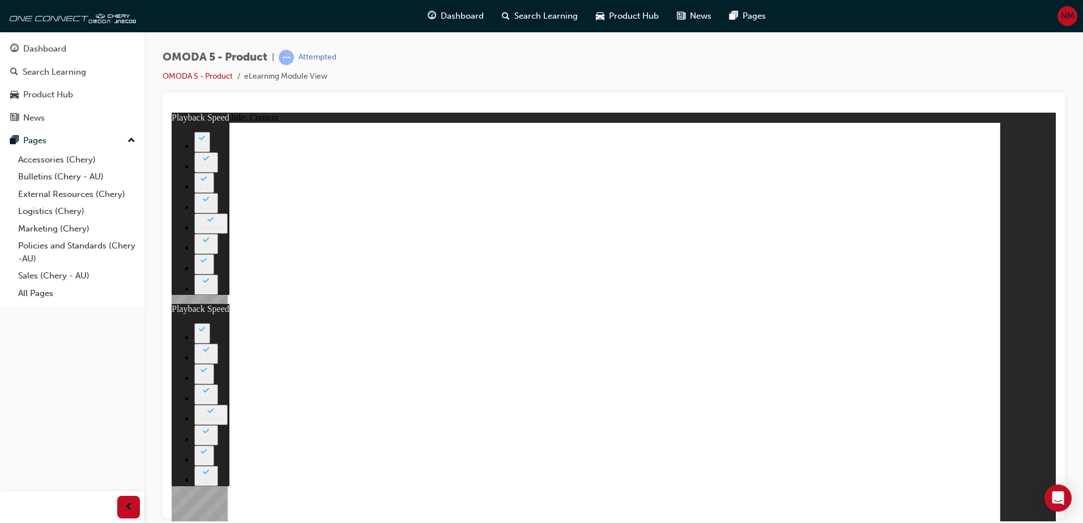
click at [172, 112] on image at bounding box center [172, 112] width 0 height 0
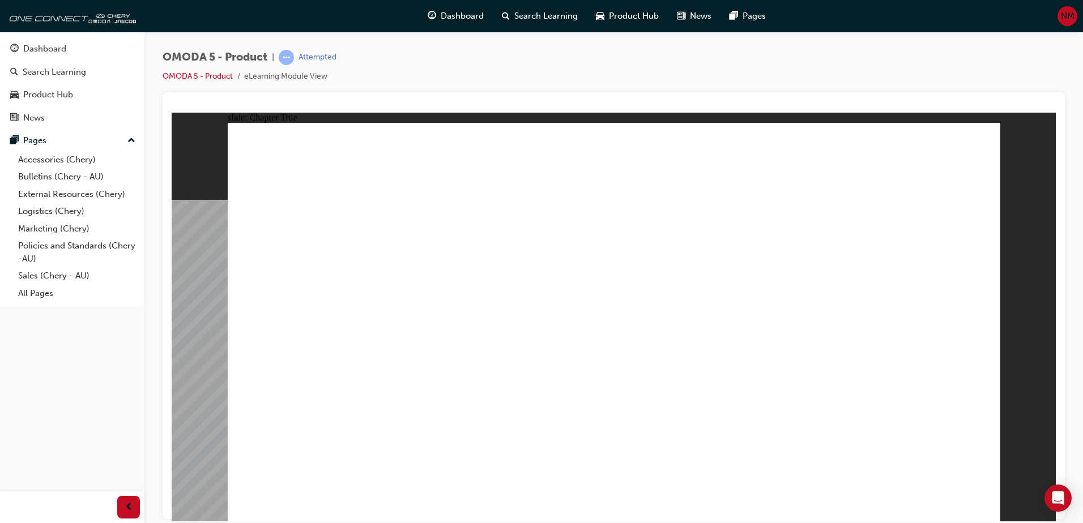
click at [973, 503] on div "Rectangle 1 ASSESSMENT INSTRUCTIONS 1. Consider your answers carefully; once yo…" at bounding box center [614, 326] width 772 height 409
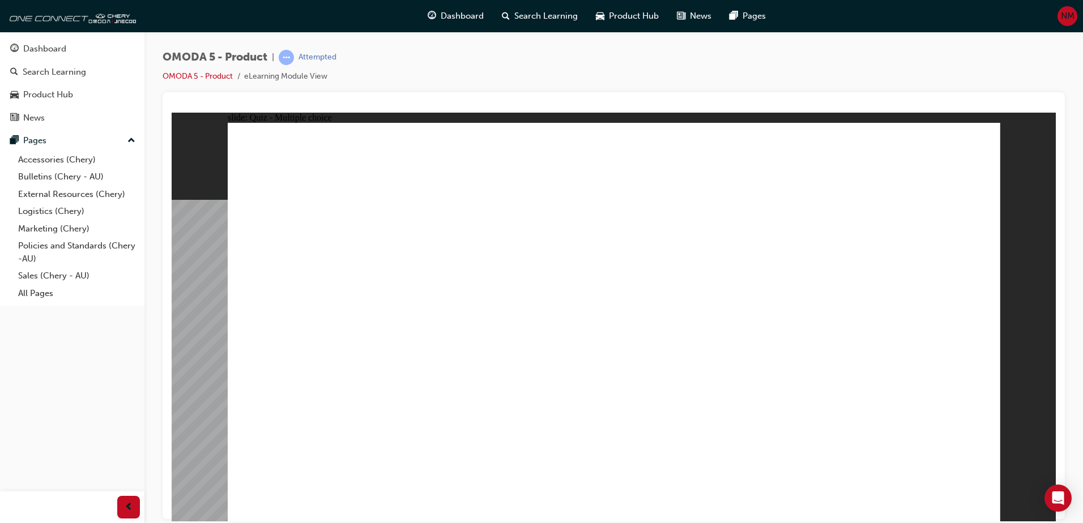
radio input "true"
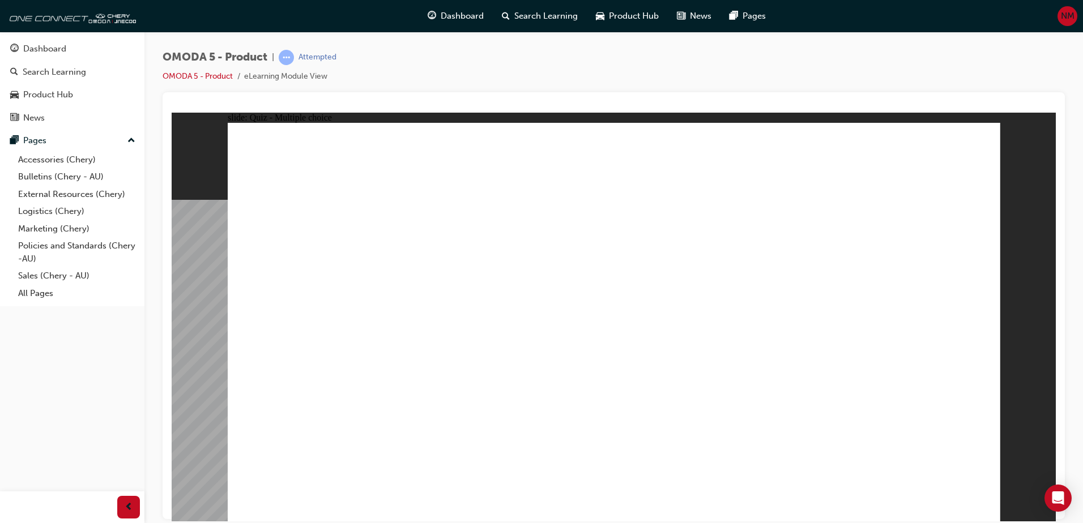
radio input "true"
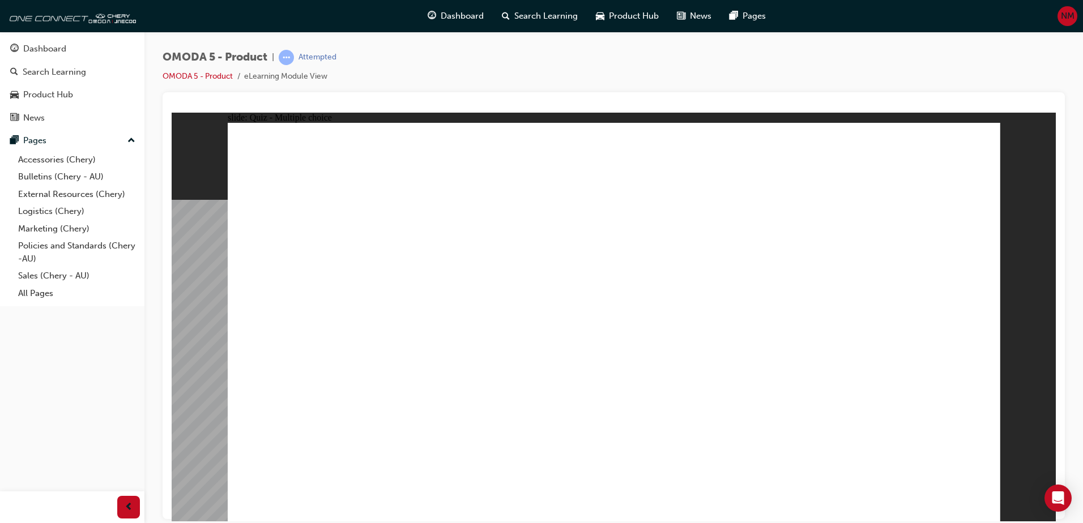
radio input "true"
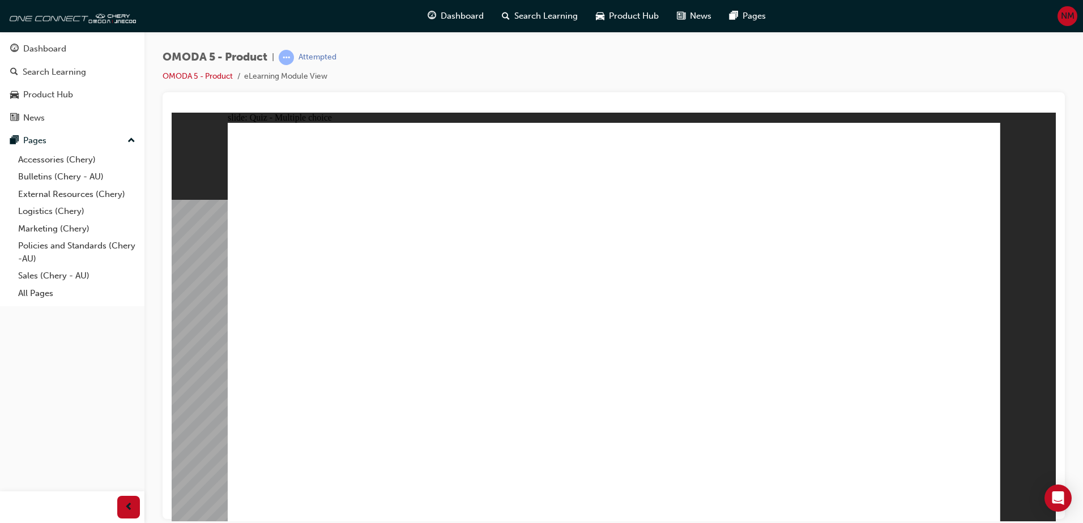
radio input "true"
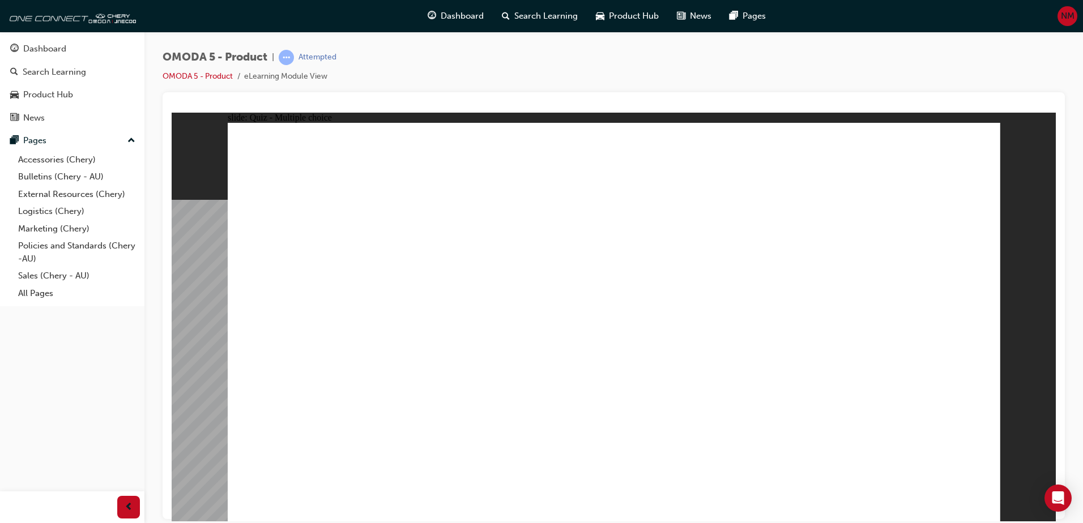
drag, startPoint x: 648, startPoint y: 310, endPoint x: 502, endPoint y: 407, distance: 174.5
drag, startPoint x: 614, startPoint y: 275, endPoint x: 484, endPoint y: 370, distance: 161.6
drag, startPoint x: 642, startPoint y: 187, endPoint x: 488, endPoint y: 390, distance: 255.0
drag, startPoint x: 921, startPoint y: 272, endPoint x: 813, endPoint y: 408, distance: 173.7
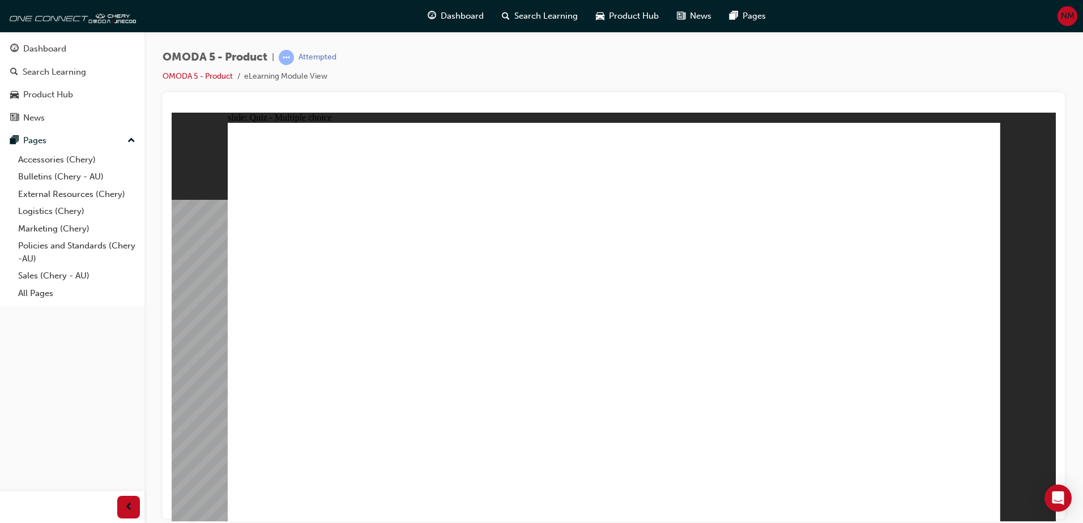
drag, startPoint x: 784, startPoint y: 311, endPoint x: 353, endPoint y: 402, distance: 440.4
drag, startPoint x: 765, startPoint y: 268, endPoint x: 493, endPoint y: 399, distance: 301.9
drag, startPoint x: 922, startPoint y: 150, endPoint x: 517, endPoint y: 395, distance: 473.4
drag, startPoint x: 651, startPoint y: 152, endPoint x: 351, endPoint y: 363, distance: 367.0
drag, startPoint x: 602, startPoint y: 138, endPoint x: 296, endPoint y: 365, distance: 380.6
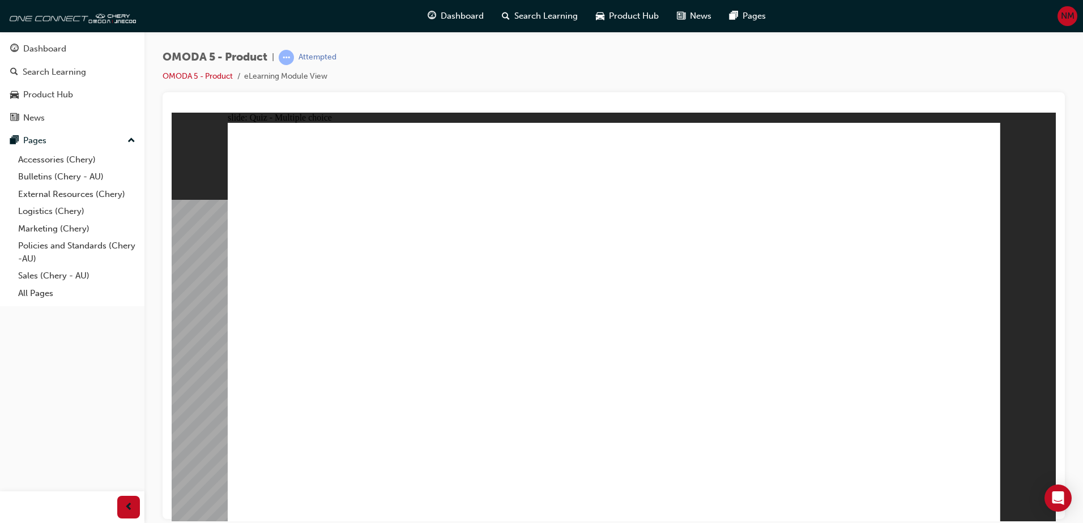
drag, startPoint x: 648, startPoint y: 230, endPoint x: 335, endPoint y: 409, distance: 361.0
drag, startPoint x: 890, startPoint y: 230, endPoint x: 637, endPoint y: 405, distance: 306.9
drag, startPoint x: 767, startPoint y: 147, endPoint x: 883, endPoint y: 232, distance: 143.5
drag, startPoint x: 766, startPoint y: 225, endPoint x: 502, endPoint y: 403, distance: 318.5
drag, startPoint x: 779, startPoint y: 194, endPoint x: 819, endPoint y: 366, distance: 176.7
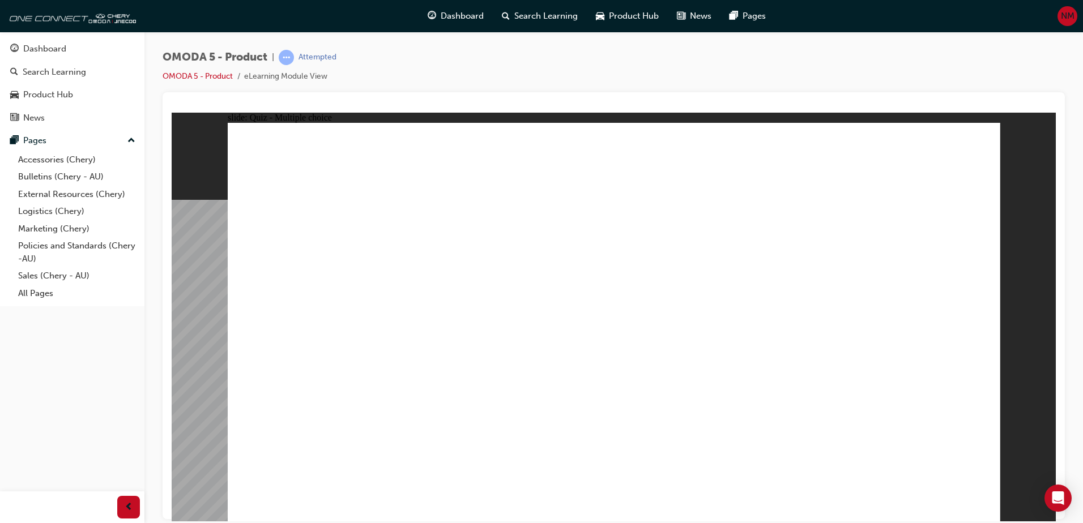
drag, startPoint x: 801, startPoint y: 191, endPoint x: 842, endPoint y: 385, distance: 198.6
drag, startPoint x: 929, startPoint y: 190, endPoint x: 873, endPoint y: 194, distance: 56.2
drag, startPoint x: 807, startPoint y: 157, endPoint x: 507, endPoint y: 368, distance: 366.7
drag, startPoint x: 755, startPoint y: 154, endPoint x: 481, endPoint y: 409, distance: 374.6
drag, startPoint x: 913, startPoint y: 191, endPoint x: 520, endPoint y: 402, distance: 445.9
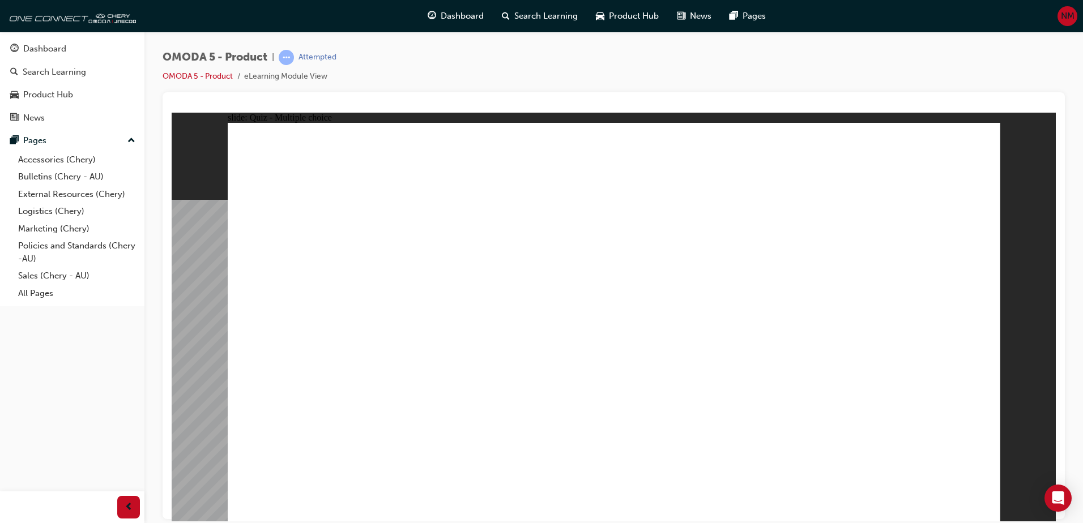
radio input "true"
drag, startPoint x: 596, startPoint y: 366, endPoint x: 597, endPoint y: 383, distance: 16.5
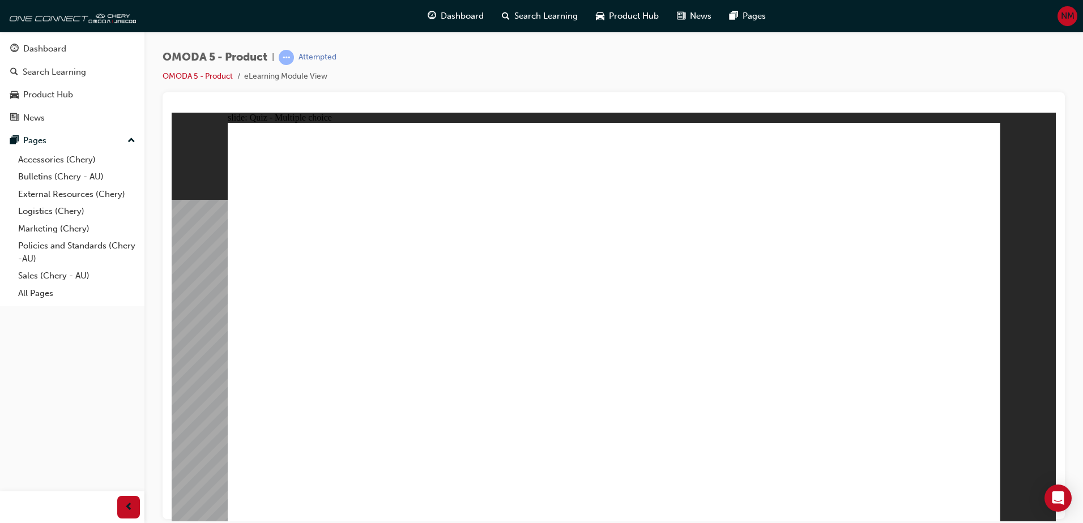
drag, startPoint x: 593, startPoint y: 296, endPoint x: 625, endPoint y: 289, distance: 32.4
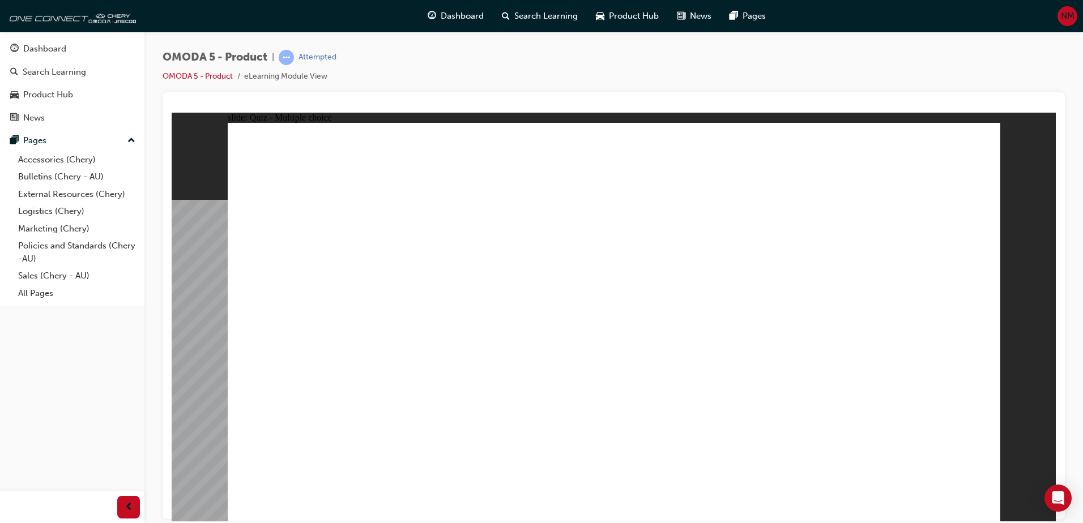
drag, startPoint x: 664, startPoint y: 296, endPoint x: 672, endPoint y: 298, distance: 8.8
drag, startPoint x: 733, startPoint y: 259, endPoint x: 721, endPoint y: 251, distance: 14.5
drag, startPoint x: 867, startPoint y: 254, endPoint x: 332, endPoint y: 365, distance: 546.6
drag, startPoint x: 735, startPoint y: 194, endPoint x: 692, endPoint y: 352, distance: 164.2
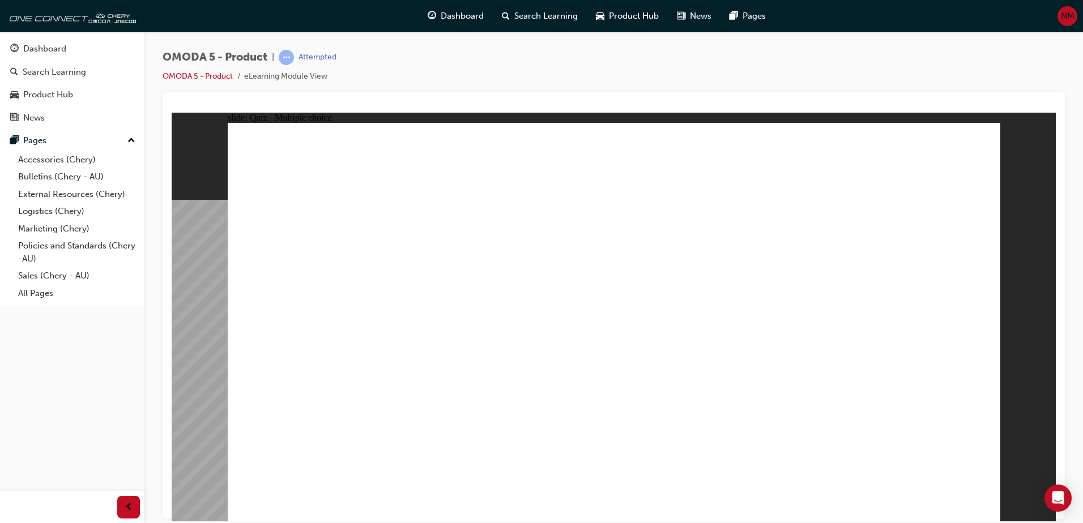
drag, startPoint x: 734, startPoint y: 266, endPoint x: 522, endPoint y: 357, distance: 231.1
drag, startPoint x: 903, startPoint y: 209, endPoint x: 841, endPoint y: 390, distance: 190.9
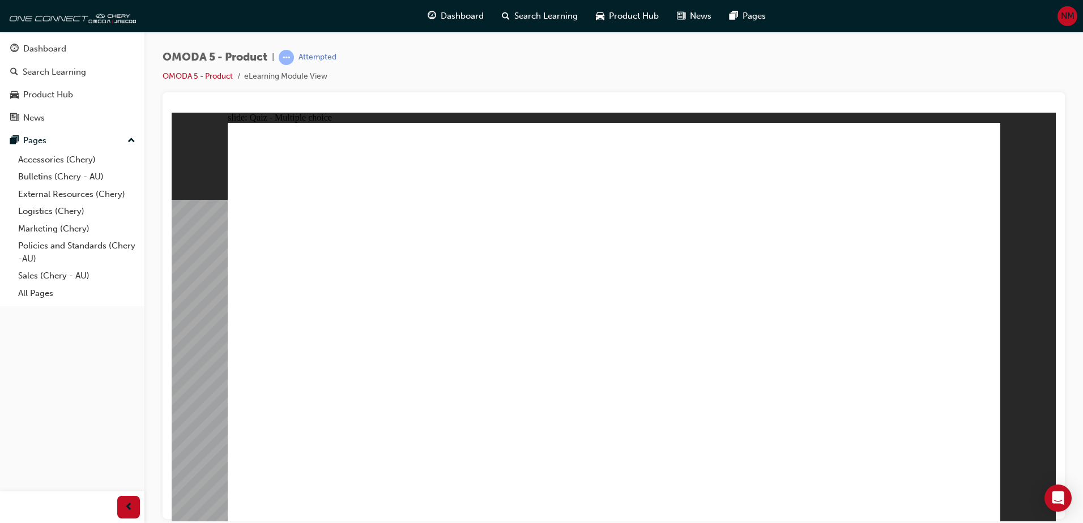
radio input "true"
drag, startPoint x: 743, startPoint y: 330, endPoint x: 503, endPoint y: 333, distance: 239.6
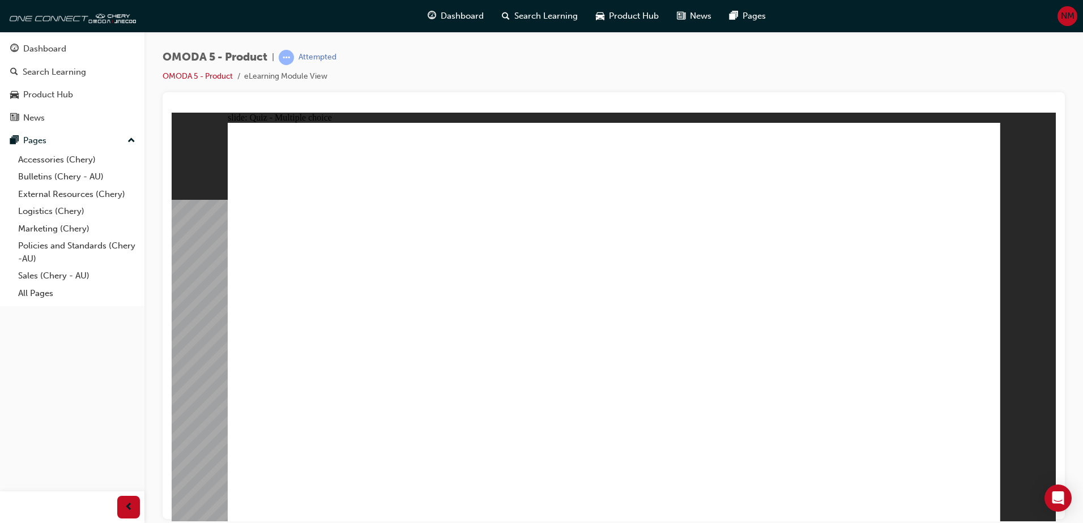
drag, startPoint x: 755, startPoint y: 281, endPoint x: 509, endPoint y: 341, distance: 253.6
drag, startPoint x: 464, startPoint y: 315, endPoint x: 676, endPoint y: 293, distance: 213.0
drag, startPoint x: 313, startPoint y: 326, endPoint x: 645, endPoint y: 319, distance: 331.9
drag, startPoint x: 317, startPoint y: 313, endPoint x: 728, endPoint y: 329, distance: 412.0
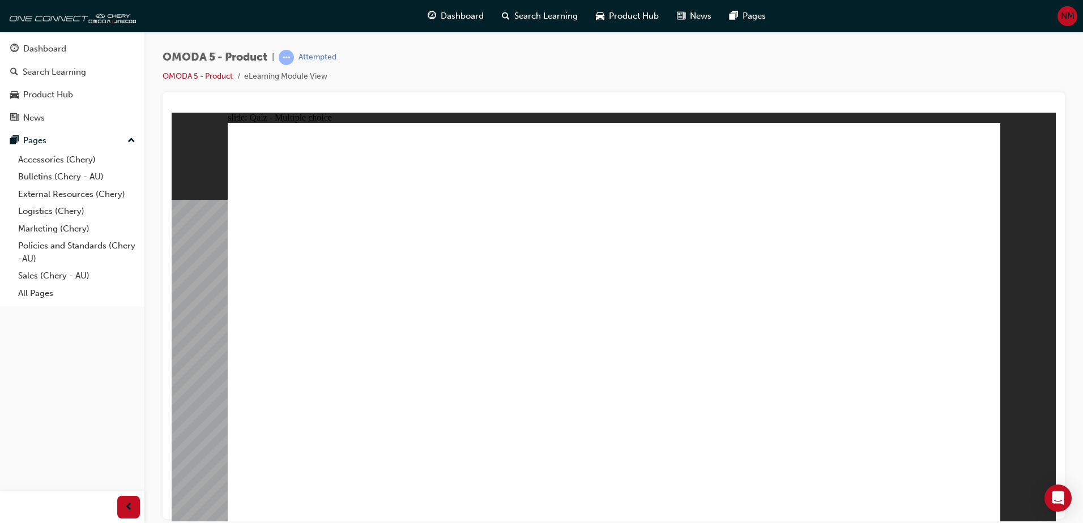
drag, startPoint x: 873, startPoint y: 163, endPoint x: 561, endPoint y: 326, distance: 352.1
radio input "true"
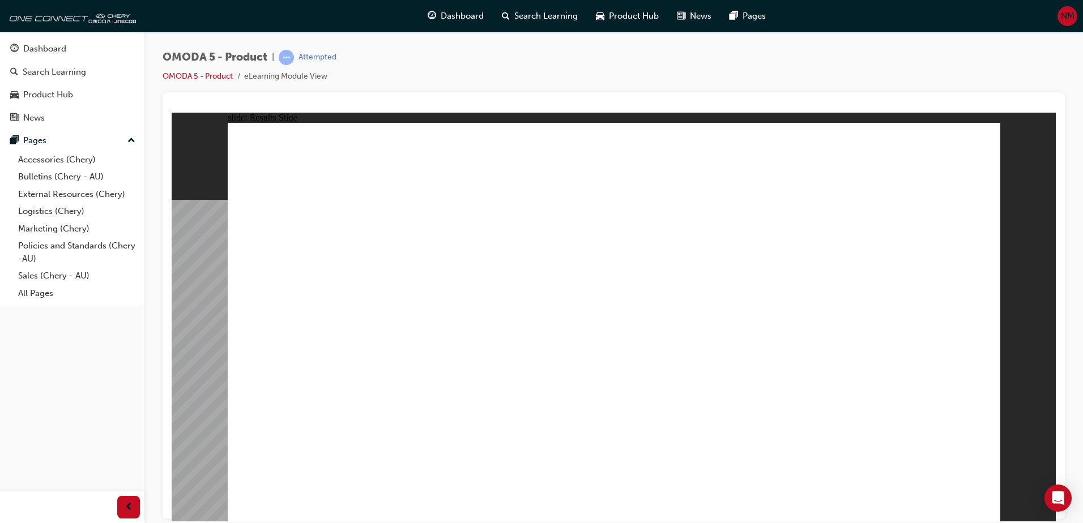
radio input "true"
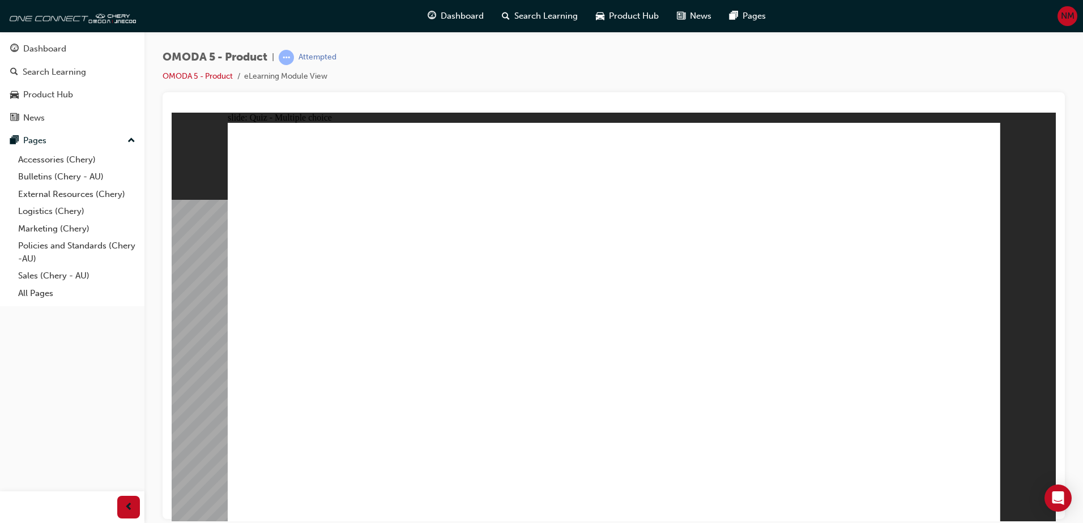
radio input "true"
drag, startPoint x: 583, startPoint y: 375, endPoint x: 584, endPoint y: 390, distance: 14.2
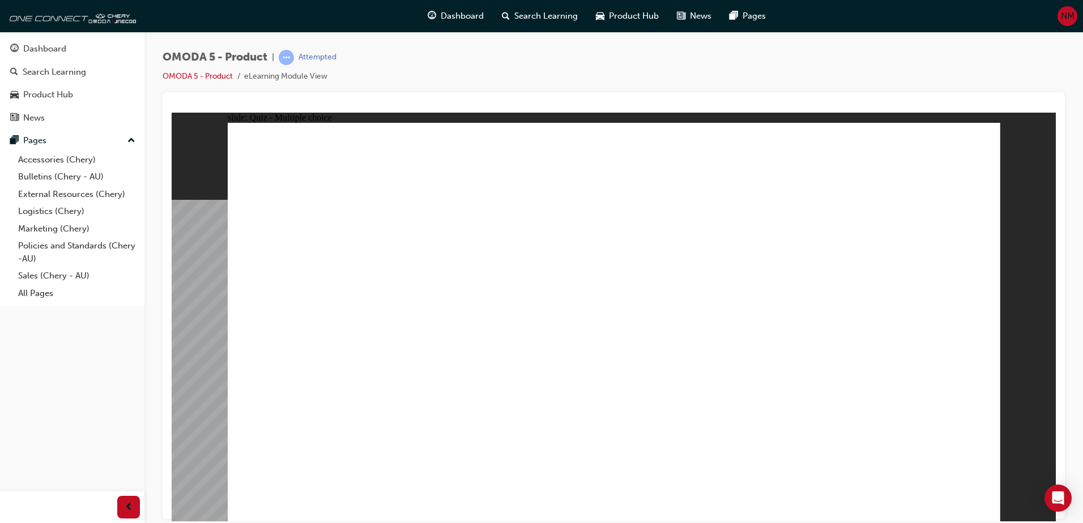
radio input "true"
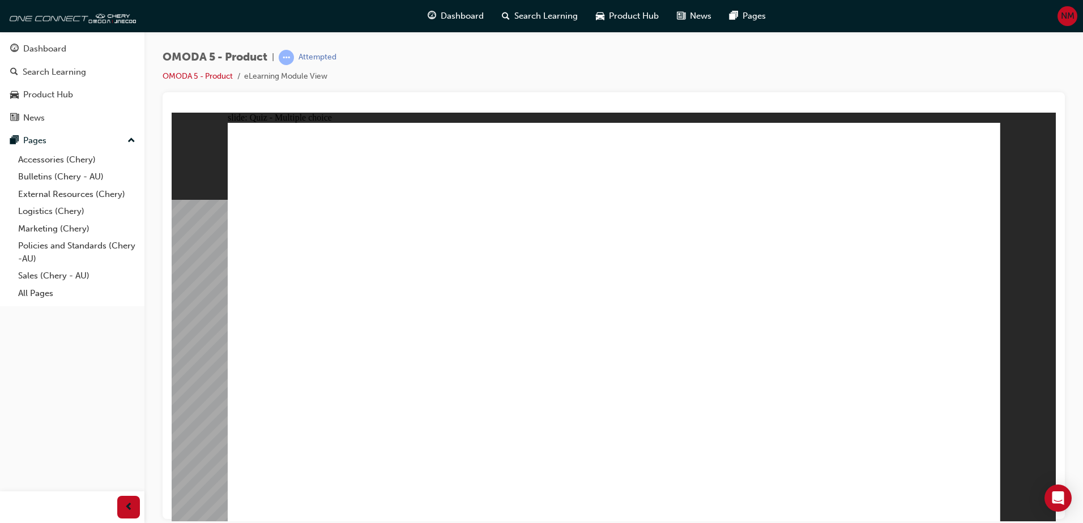
radio input "true"
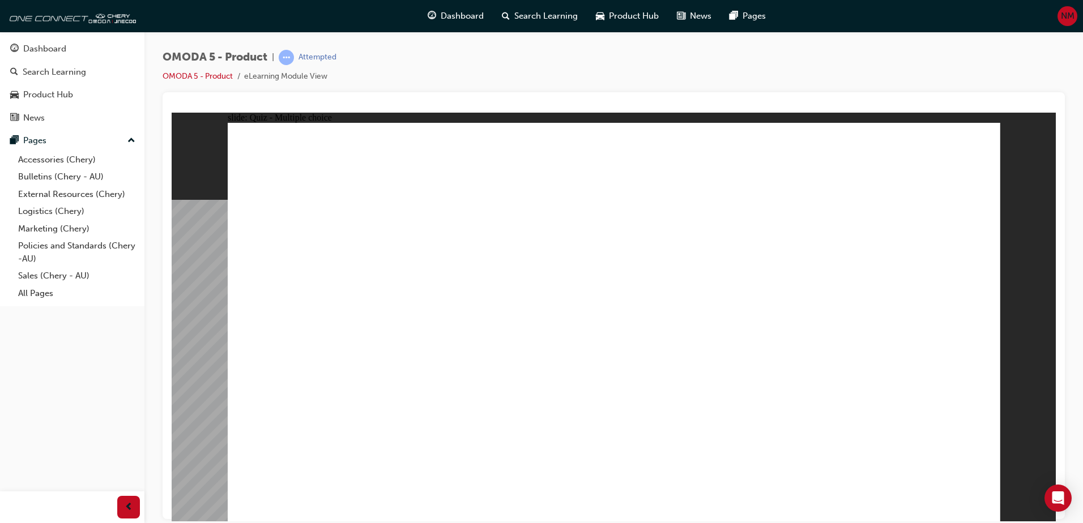
drag, startPoint x: 749, startPoint y: 344, endPoint x: 664, endPoint y: 403, distance: 103.0
drag, startPoint x: 741, startPoint y: 301, endPoint x: 529, endPoint y: 409, distance: 238.6
drag, startPoint x: 762, startPoint y: 233, endPoint x: 492, endPoint y: 402, distance: 318.8
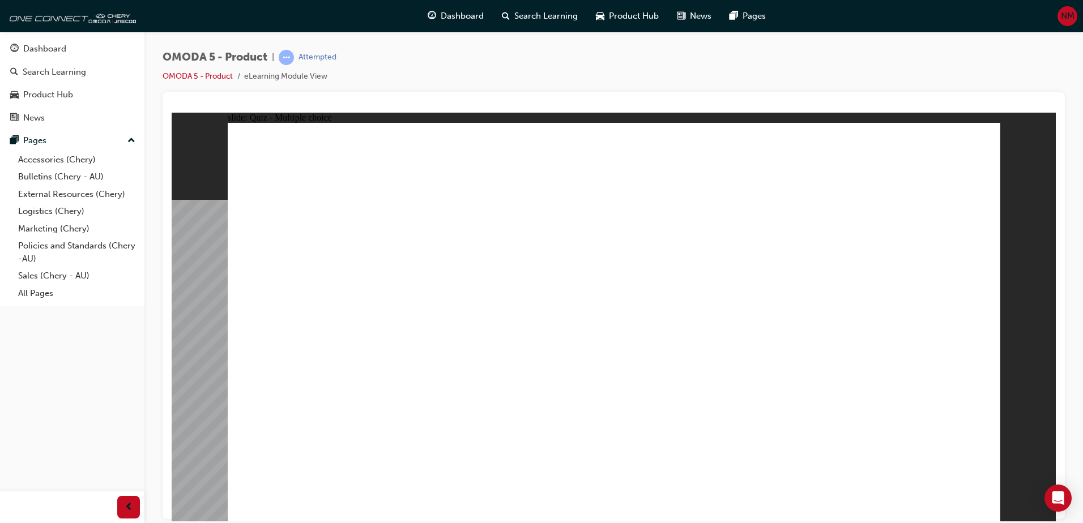
drag, startPoint x: 604, startPoint y: 319, endPoint x: 481, endPoint y: 408, distance: 151.3
drag, startPoint x: 625, startPoint y: 266, endPoint x: 466, endPoint y: 421, distance: 222.3
drag, startPoint x: 611, startPoint y: 224, endPoint x: 334, endPoint y: 402, distance: 329.1
drag, startPoint x: 642, startPoint y: 197, endPoint x: 501, endPoint y: 398, distance: 245.1
drag, startPoint x: 603, startPoint y: 144, endPoint x: 396, endPoint y: 393, distance: 323.8
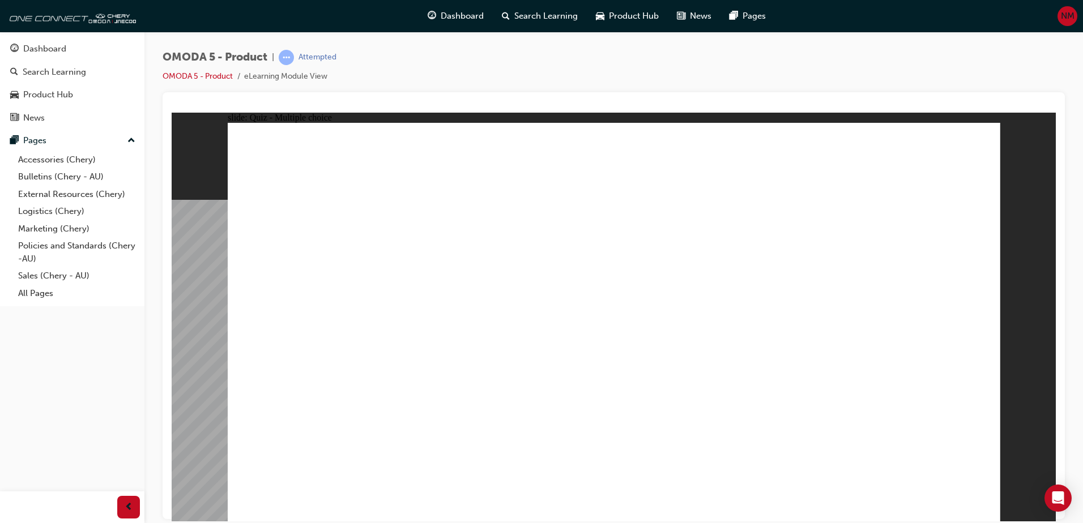
drag, startPoint x: 713, startPoint y: 275, endPoint x: 332, endPoint y: 403, distance: 402.2
drag, startPoint x: 775, startPoint y: 150, endPoint x: 788, endPoint y: 197, distance: 48.8
drag, startPoint x: 909, startPoint y: 150, endPoint x: 486, endPoint y: 409, distance: 496.7
drag, startPoint x: 929, startPoint y: 272, endPoint x: 809, endPoint y: 403, distance: 178.0
drag, startPoint x: 900, startPoint y: 224, endPoint x: 635, endPoint y: 395, distance: 315.4
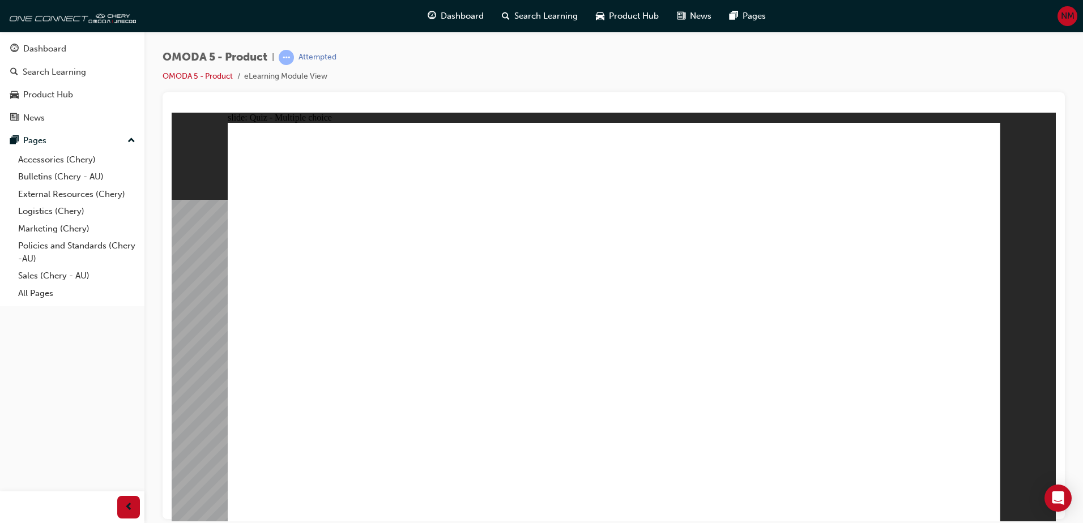
drag, startPoint x: 765, startPoint y: 147, endPoint x: 785, endPoint y: 400, distance: 253.9
drag, startPoint x: 878, startPoint y: 191, endPoint x: 779, endPoint y: 396, distance: 227.7
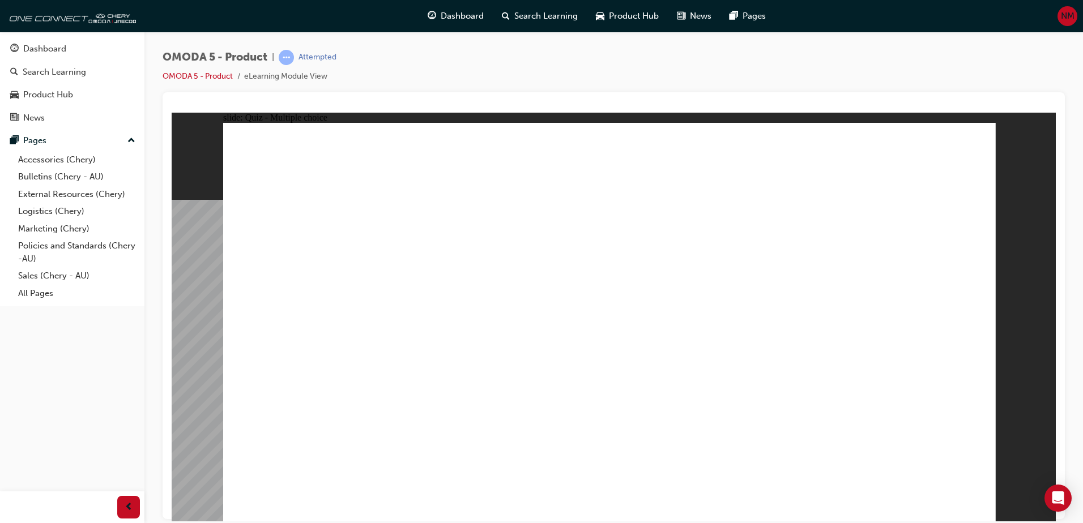
drag, startPoint x: 590, startPoint y: 383, endPoint x: 595, endPoint y: 387, distance: 6.5
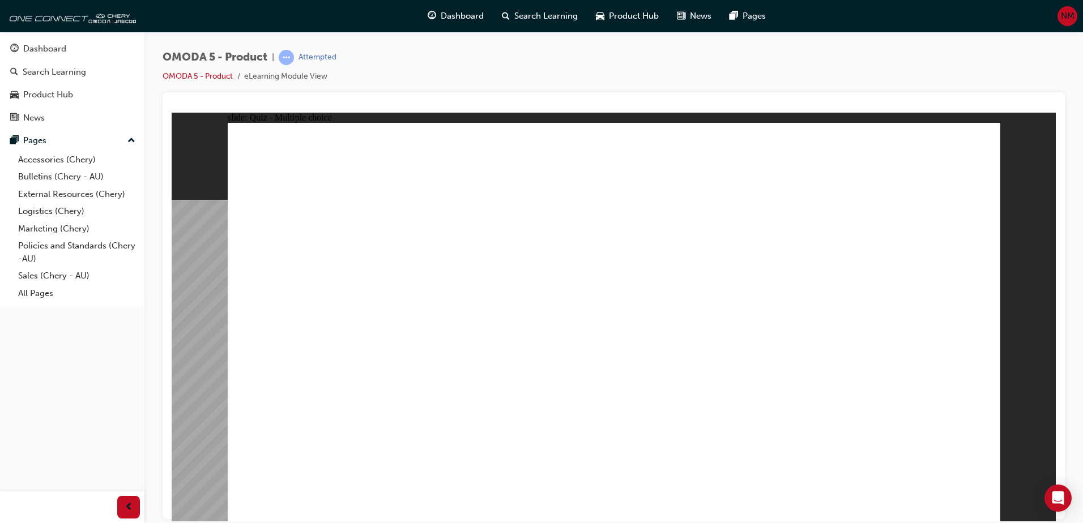
radio input "true"
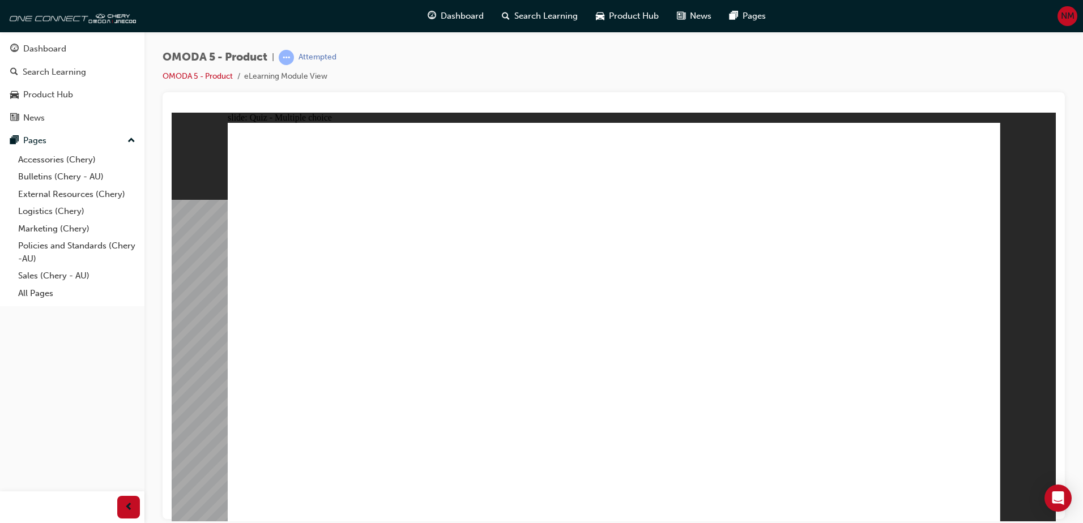
drag, startPoint x: 707, startPoint y: 257, endPoint x: 515, endPoint y: 354, distance: 215.8
drag, startPoint x: 702, startPoint y: 196, endPoint x: 652, endPoint y: 347, distance: 159.2
drag, startPoint x: 842, startPoint y: 211, endPoint x: 780, endPoint y: 358, distance: 159.7
drag, startPoint x: 808, startPoint y: 273, endPoint x: 313, endPoint y: 373, distance: 504.9
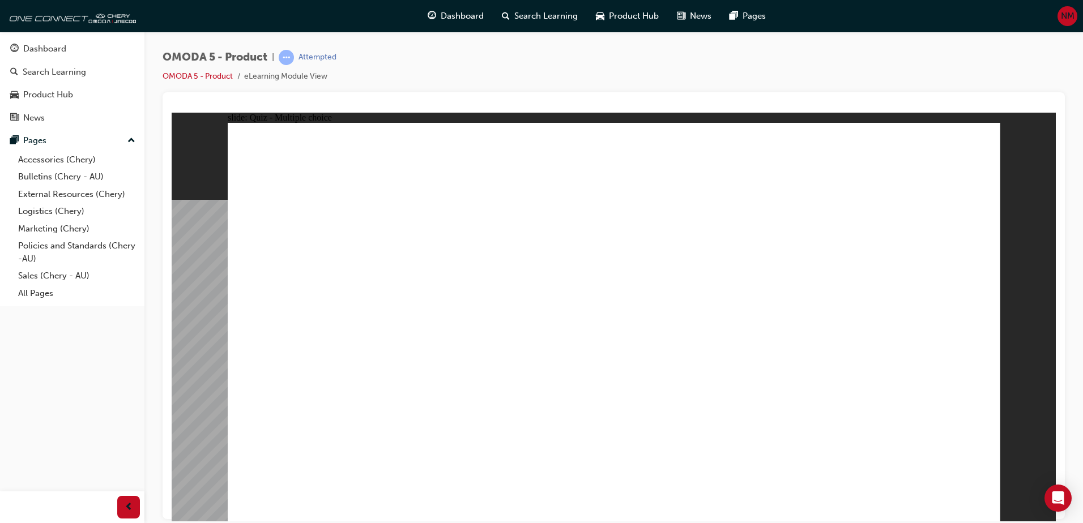
radio input "true"
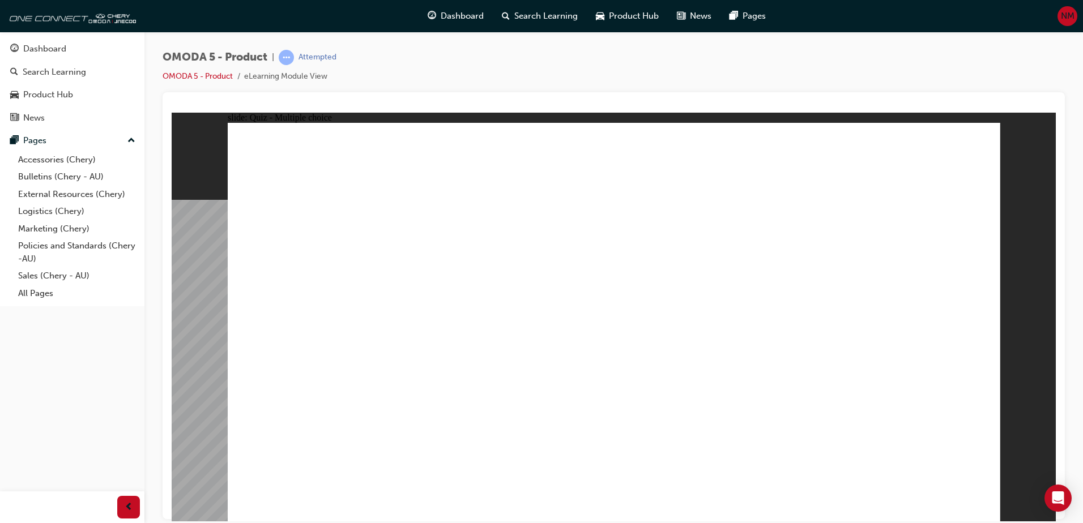
drag, startPoint x: 685, startPoint y: 286, endPoint x: 366, endPoint y: 405, distance: 340.8
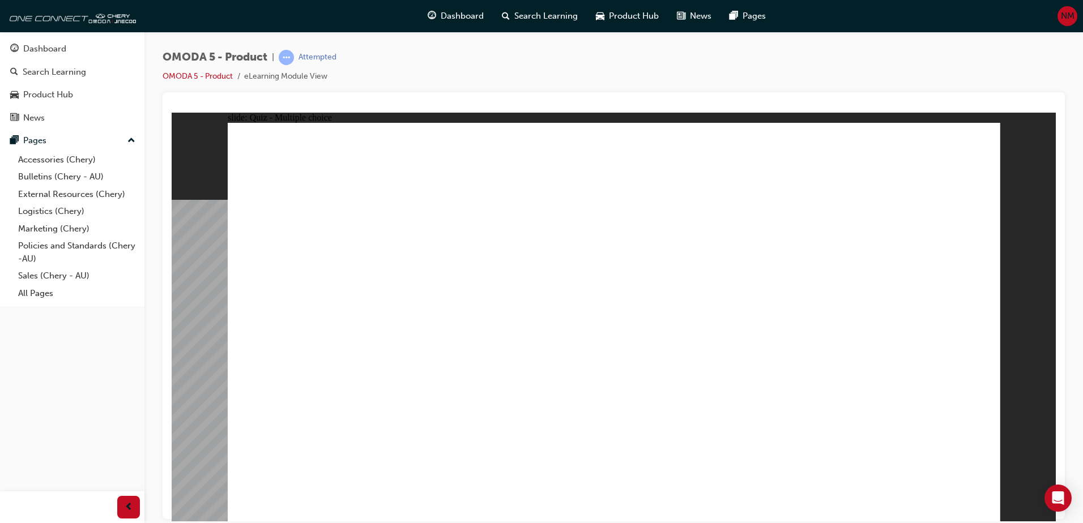
radio input "true"
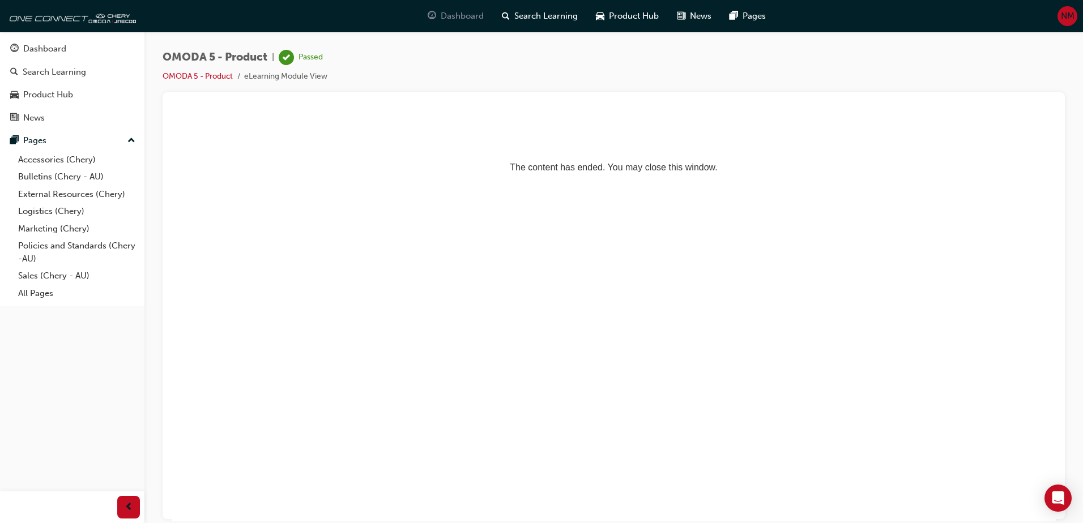
click at [464, 16] on span "Dashboard" at bounding box center [462, 16] width 43 height 13
